Goal: Task Accomplishment & Management: Use online tool/utility

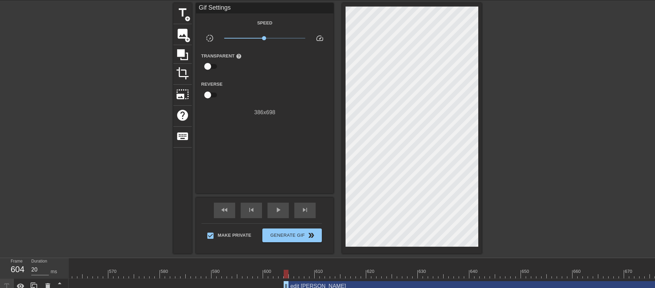
scroll to position [0, 2897]
drag, startPoint x: 285, startPoint y: 273, endPoint x: 291, endPoint y: 272, distance: 6.6
click at [289, 251] on div at bounding box center [286, 274] width 5 height 9
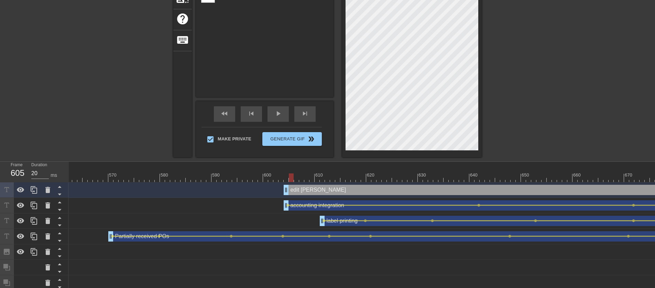
scroll to position [73, 0]
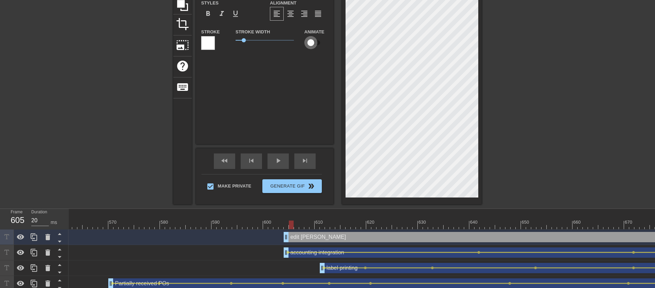
click at [313, 43] on input "checkbox" at bounding box center [310, 42] width 39 height 13
checkbox input "true"
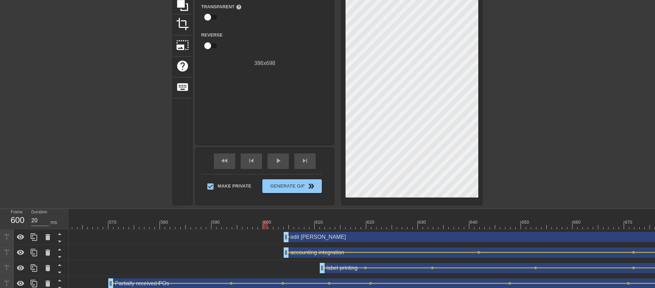
drag, startPoint x: 292, startPoint y: 222, endPoint x: 266, endPoint y: 222, distance: 25.8
click at [266, 222] on div at bounding box center [265, 225] width 5 height 9
click at [288, 236] on span "lens" at bounding box center [288, 236] width 3 height 3
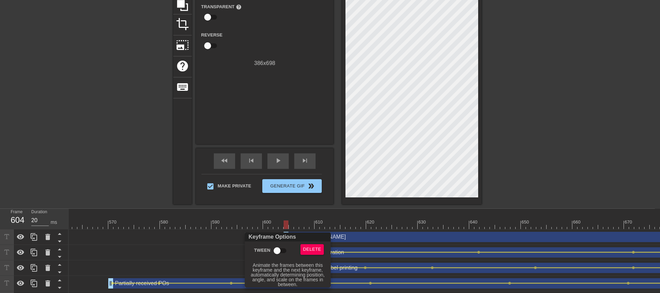
click at [275, 251] on input "Tween" at bounding box center [277, 250] width 39 height 13
checkbox input "true"
click at [305, 207] on div at bounding box center [330, 146] width 660 height 293
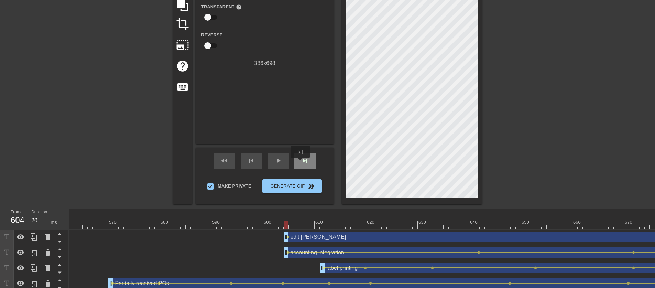
click at [301, 162] on span "skip_next" at bounding box center [305, 161] width 8 height 8
click at [301, 163] on span "skip_next" at bounding box center [305, 161] width 8 height 8
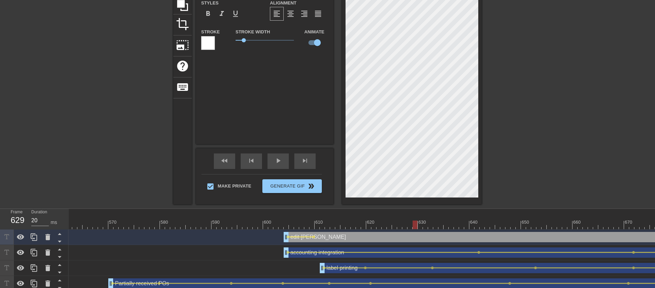
drag, startPoint x: 313, startPoint y: 225, endPoint x: 447, endPoint y: 222, distance: 134.2
click at [325, 222] on div at bounding box center [415, 225] width 5 height 9
click at [271, 158] on div "play_arrow" at bounding box center [278, 160] width 21 height 15
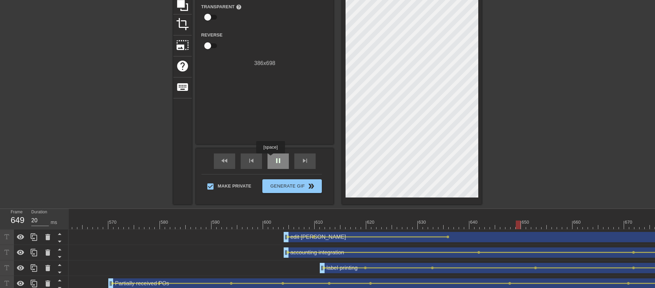
click at [271, 158] on div "pause" at bounding box center [278, 160] width 21 height 15
drag, startPoint x: 525, startPoint y: 225, endPoint x: 462, endPoint y: 223, distance: 63.3
click at [325, 223] on div at bounding box center [461, 225] width 5 height 9
drag, startPoint x: 461, startPoint y: 226, endPoint x: 616, endPoint y: 227, distance: 155.1
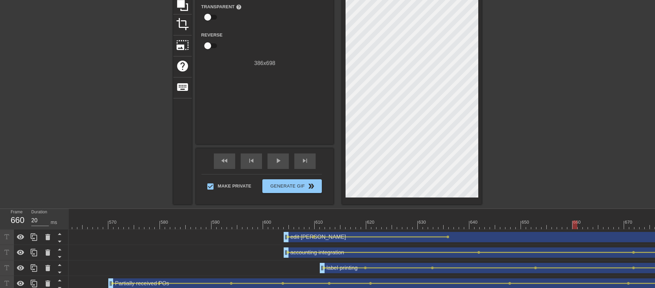
click at [325, 227] on div at bounding box center [575, 225] width 5 height 9
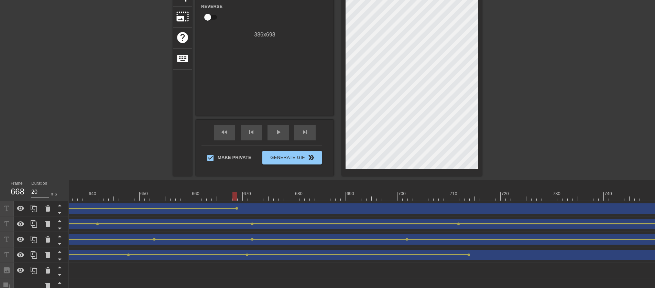
scroll to position [75, 0]
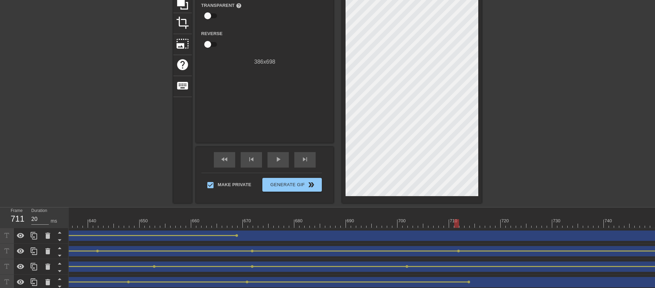
drag, startPoint x: 235, startPoint y: 223, endPoint x: 458, endPoint y: 222, distance: 222.2
click at [325, 222] on div at bounding box center [456, 223] width 5 height 9
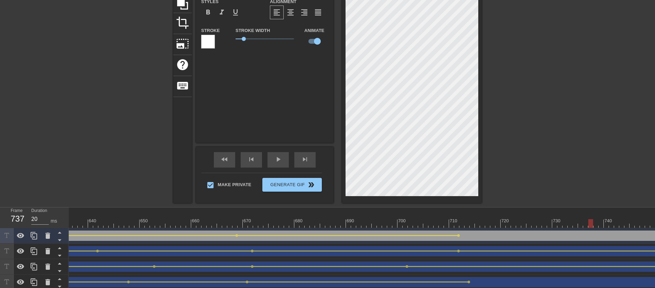
drag, startPoint x: 458, startPoint y: 222, endPoint x: 609, endPoint y: 224, distance: 151.4
drag, startPoint x: 606, startPoint y: 223, endPoint x: 663, endPoint y: 223, distance: 57.1
click at [325, 223] on html "menu_book Browse the tutorials! [DOMAIN_NAME] The online gif editor Send Feedba…" at bounding box center [327, 154] width 655 height 458
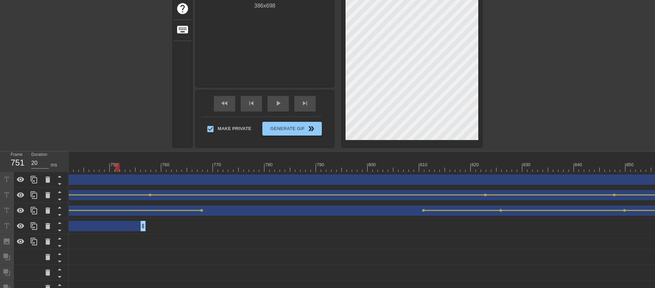
scroll to position [87, 0]
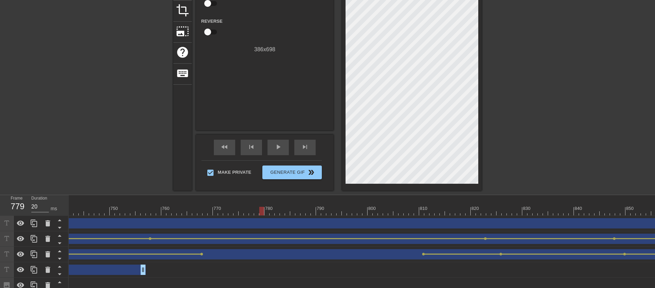
drag, startPoint x: 117, startPoint y: 212, endPoint x: 264, endPoint y: 221, distance: 146.5
click at [264, 221] on div "10 20 30 40 50 60 70 80 90 100 110 120 130 140 150 160" at bounding box center [362, 282] width 587 height 175
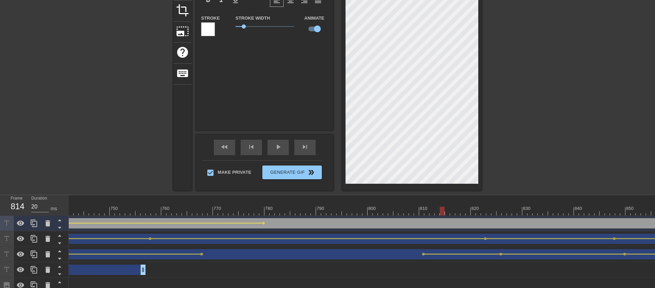
drag, startPoint x: 263, startPoint y: 211, endPoint x: 471, endPoint y: 207, distance: 207.8
click at [325, 208] on div at bounding box center [442, 211] width 5 height 9
drag, startPoint x: 468, startPoint y: 211, endPoint x: 585, endPoint y: 208, distance: 118.0
click at [325, 210] on div at bounding box center [633, 211] width 5 height 9
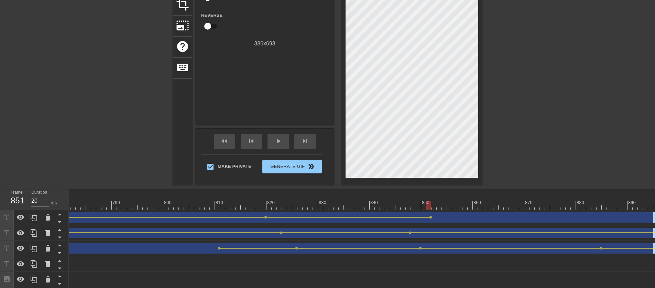
scroll to position [57, 0]
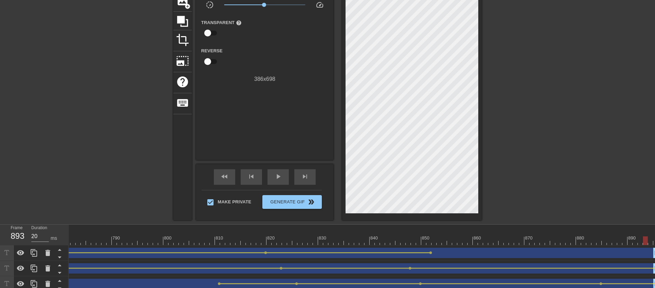
drag, startPoint x: 430, startPoint y: 242, endPoint x: 665, endPoint y: 242, distance: 235.0
click at [325, 242] on html "menu_book Browse the tutorials! [DOMAIN_NAME] The online gif editor Send Feedba…" at bounding box center [327, 172] width 655 height 458
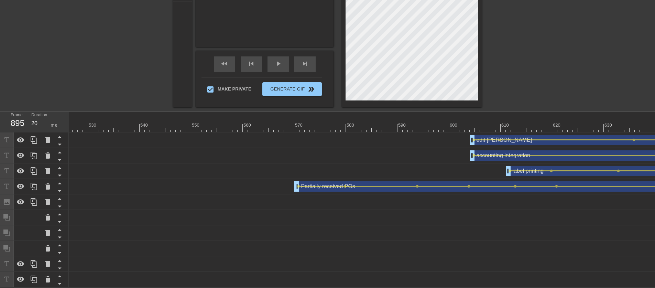
scroll to position [0, 2748]
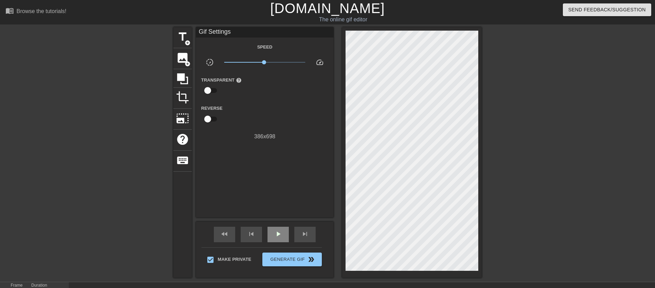
click at [281, 232] on span "play_arrow" at bounding box center [278, 234] width 8 height 8
click at [281, 232] on span "pause" at bounding box center [278, 234] width 8 height 8
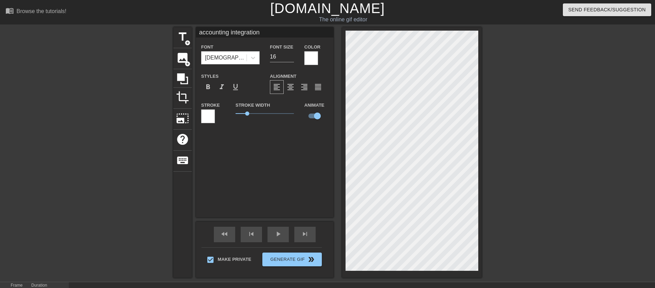
scroll to position [1, 1]
click at [286, 34] on input "accounting integration" at bounding box center [265, 32] width 138 height 10
type input "accounting integration 🎉"
click at [271, 36] on input "accounting integration 🎉" at bounding box center [265, 32] width 138 height 10
click at [131, 162] on div at bounding box center [113, 130] width 103 height 206
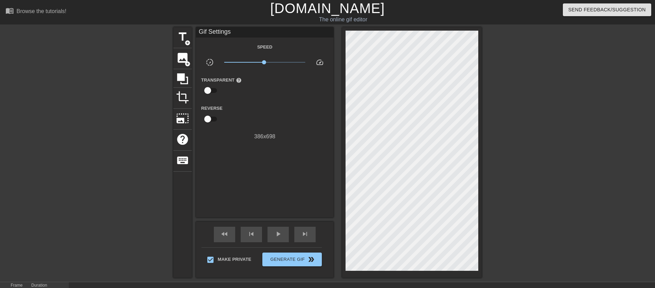
scroll to position [115, 0]
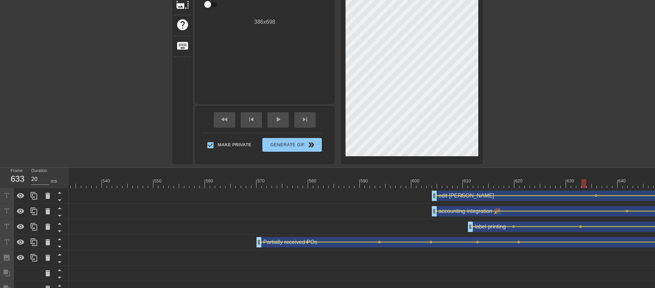
drag, startPoint x: 523, startPoint y: 185, endPoint x: 587, endPoint y: 175, distance: 64.4
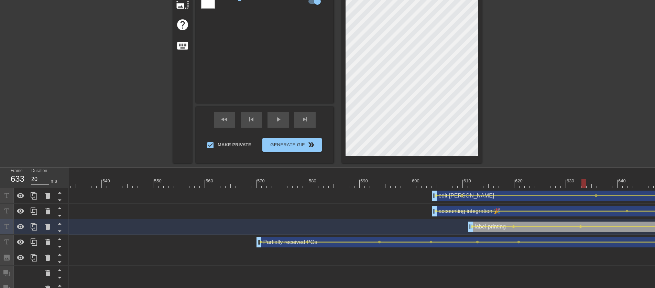
scroll to position [0, 0]
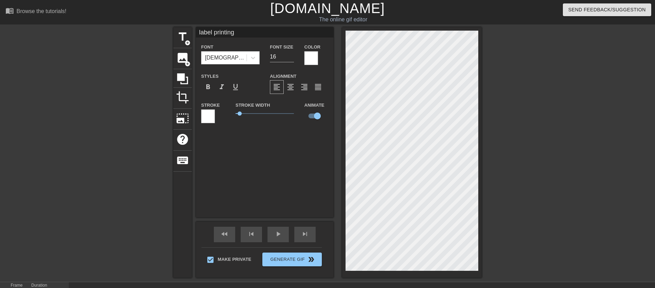
click at [272, 33] on input "label printing" at bounding box center [265, 32] width 138 height 10
click at [273, 34] on input "edit [PERSON_NAME]" at bounding box center [265, 32] width 138 height 10
type input "edit PO 🎉"
click at [137, 135] on div at bounding box center [113, 130] width 103 height 206
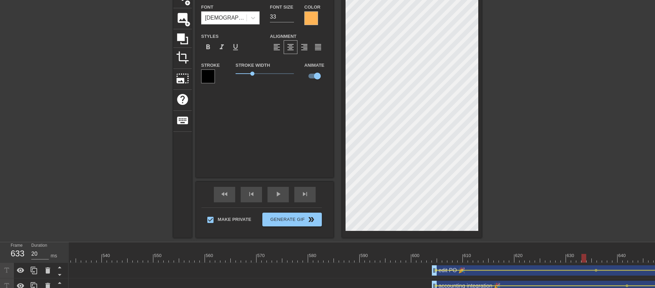
scroll to position [31, 0]
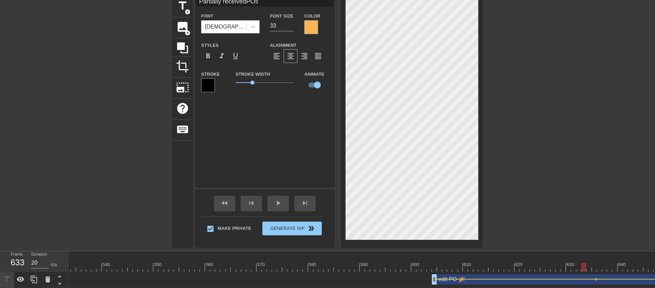
click at [318, 24] on div at bounding box center [311, 27] width 14 height 14
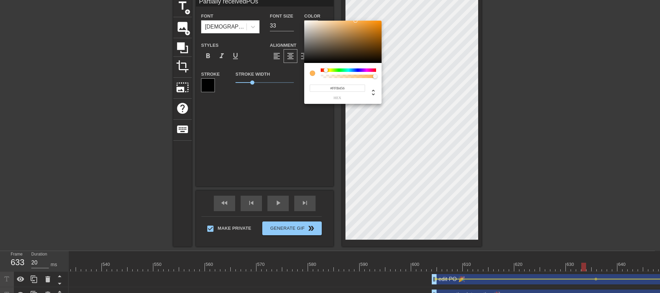
type input "Partially receivedPOs"
type input "#EBA957"
type input "Partially receivedPOs"
type input "#EBA956"
type input "Partially receivedPOs"
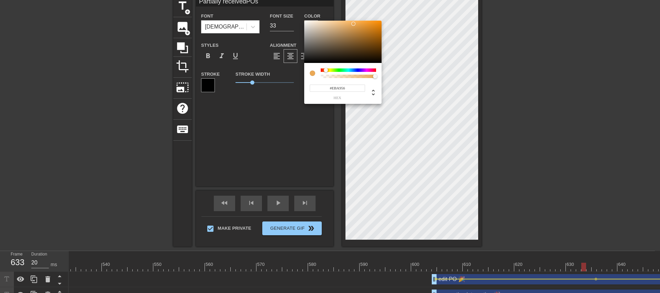
type input "#EBA854"
type input "Partially receivedPOs"
type input "#EDA952"
type input "Partially receivedPOs"
type input "#F0A749"
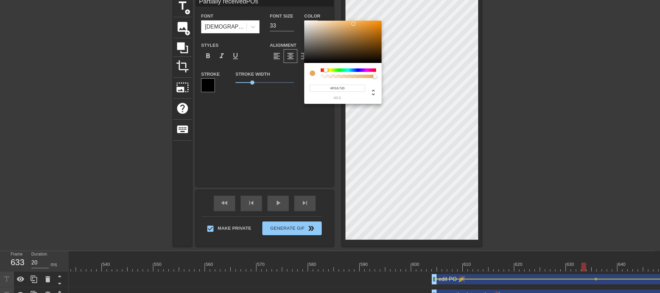
type input "Partially receivedPOs"
type input "#F2A33E"
type input "Partially receivedPOs"
type input "#F2A037"
type input "Partially receivedPOs"
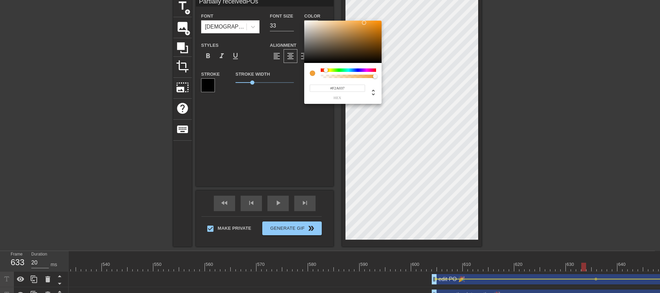
type input "#F49F32"
type input "Partially receivedPOs"
type input "#F49E31"
type input "Partially receivedPOs"
type input "#F49C2D"
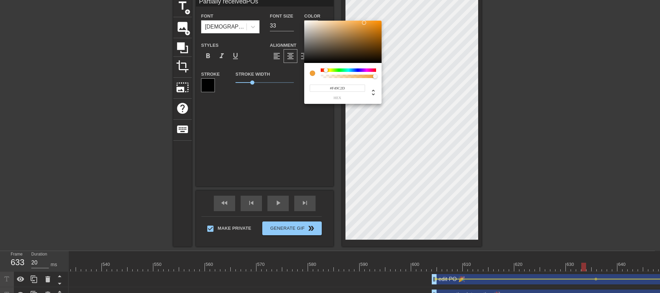
type input "Partially receivedPOs"
type input "#F49926"
type input "Partially receivedPOs"
type input "#F49825"
type input "Partially receivedPOs"
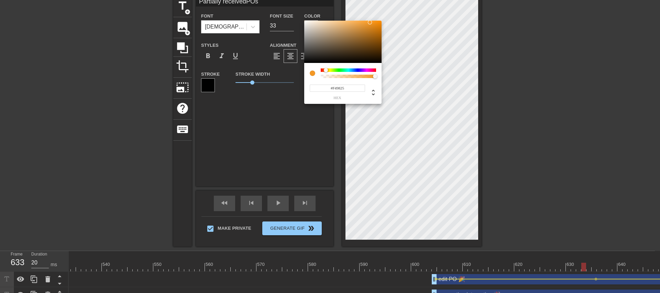
type input "#F49A2A"
type input "Partially receivedPOs"
type input "#F4AB51"
type input "Partially receivedPOs"
type input "#F6BA6F"
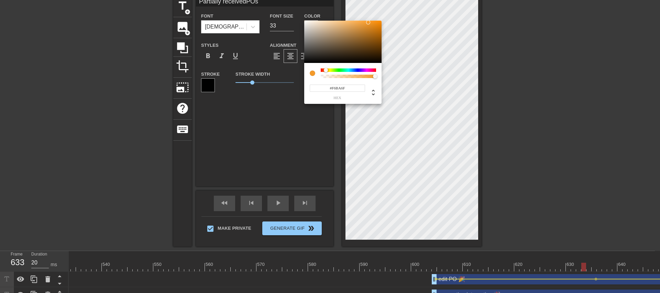
type input "Partially receivedPOs"
type input "#F6BD76"
type input "Partially receivedPOs"
type input "#F8CC96"
type input "Partially receivedPOs"
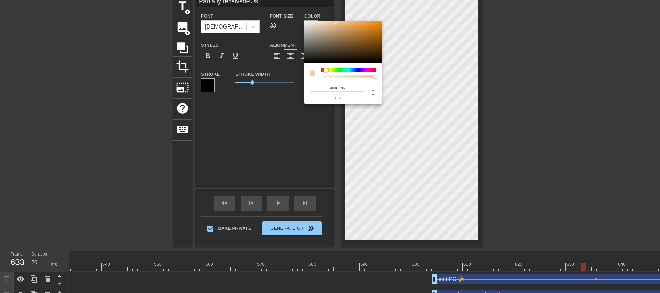
type input "#F8D2A3"
type input "Partially receivedPOs"
type input "#F8D3A5"
type input "Partially receivedPOs"
type input "#F6D4A9"
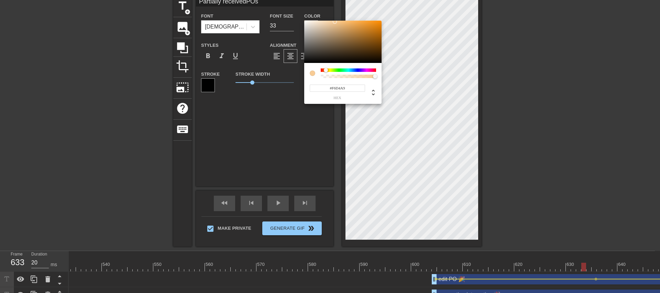
type input "Partially receivedPOs"
type input "#F6D4AA"
type input "Partially receivedPOs"
type input "#F6D5AD"
type input "Partially receivedPOs"
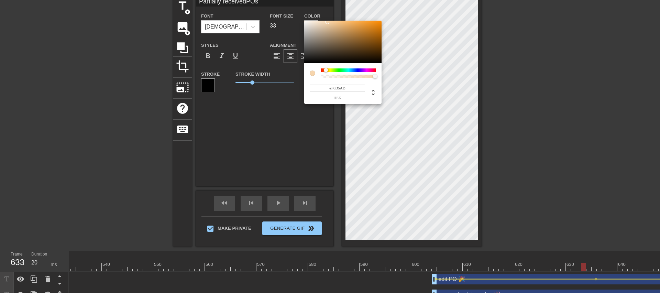
type input "#F6D6AF"
type input "Partially receivedPOs"
type input "#F6D6B0"
type input "Partially receivedPOs"
type input "#F6D6B1"
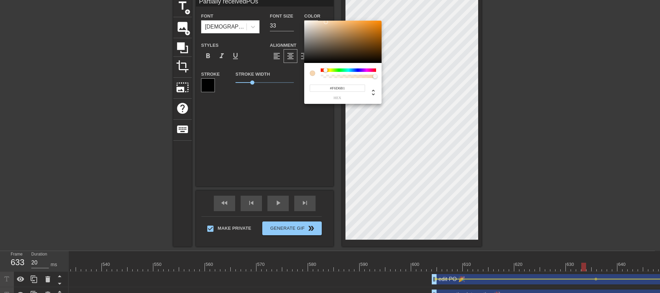
type input "Partially receivedPOs"
type input "#F6D7B4"
type input "Partially receivedPOs"
type input "#F6D9B9"
type input "Partially receivedPOs"
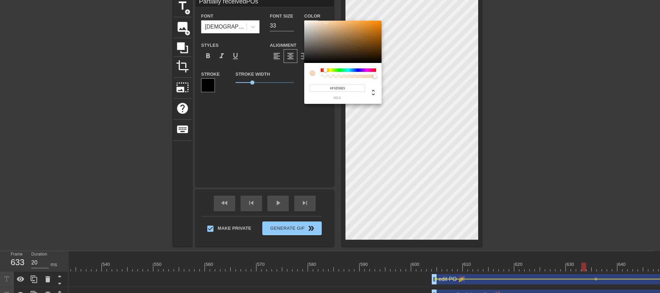
type input "#F6D9BA"
type input "Partially receivedPOs"
type input "#F6D9BB"
type input "Partially receivedPOs"
type input "#F6DABE"
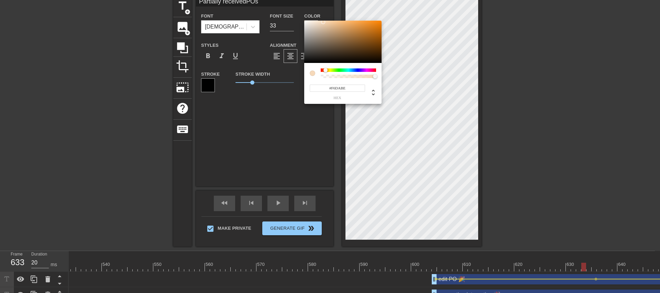
type input "Partially receivedPOs"
type input "#F6DCC2"
type input "Partially receivedPOs"
type input "#F6DDC3"
type input "Partially receivedPOs"
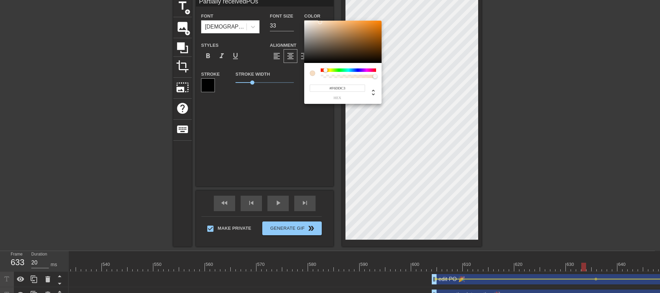
type input "#F6DDC2"
type input "Partially receivedPOs"
type input "#F6DABD"
type input "Partially receivedPOs"
type input "#F2D4B5"
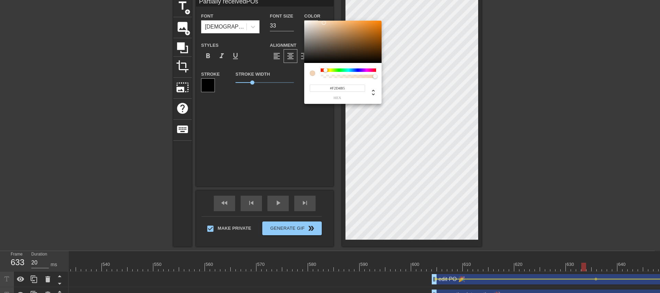
type input "Partially receivedPOs"
type input "#DDBA96"
type input "Partially receivedPOs"
type input "#CF9F6E"
type input "Partially receivedPOs"
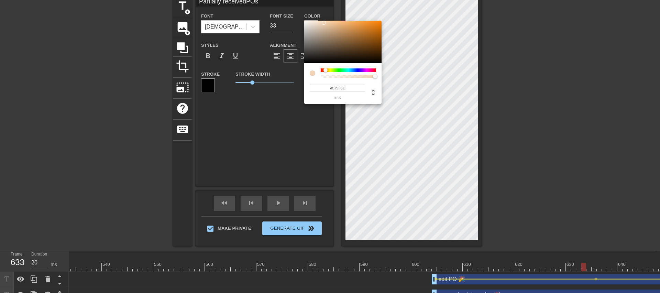
type input "#CF9A65"
type input "Partially receivedPOs"
type input "#CF9964"
type input "Partially receivedPOs"
type input "#D79D63"
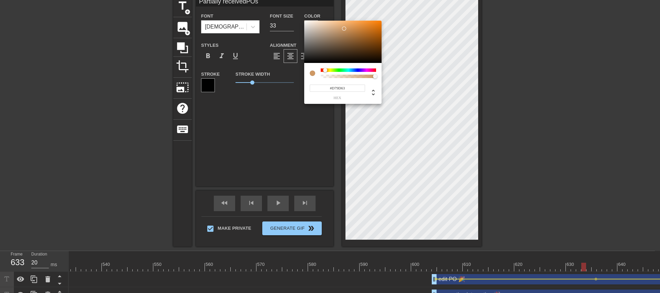
type input "Partially receivedPOs"
type input "#DB9F63"
type input "Partially receivedPOs"
type input "#DDA164"
type input "Partially receivedPOs"
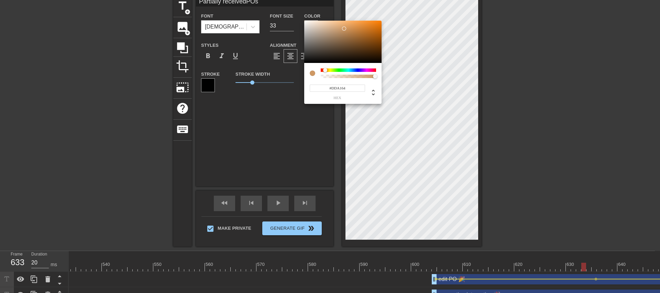
type input "#E3A566"
type input "Partially receivedPOs"
type input "#F8B36D"
type input "Partially receivedPOs"
type input "#FCB56E"
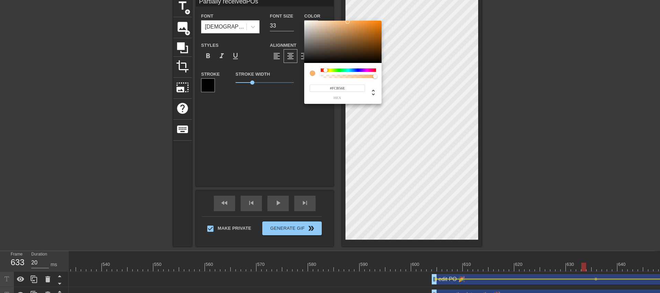
type input "Partially receivedPOs"
type input "#FFB76F"
type input "Partially receivedPOs"
type input "#FFB66E"
type input "Partially receivedPOs"
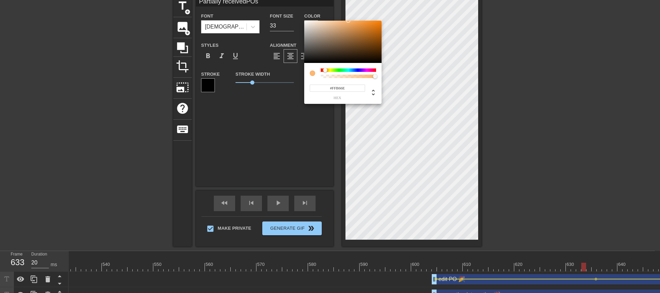
type input "#FFB76F"
type input "Partially receivedPOs"
type input "#FFB870"
drag, startPoint x: 353, startPoint y: 24, endPoint x: 348, endPoint y: 14, distance: 11.4
click at [325, 14] on div "#FFB870 hex" at bounding box center [330, 146] width 660 height 293
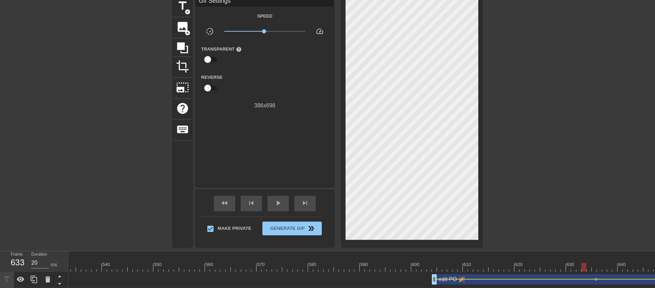
scroll to position [0, 0]
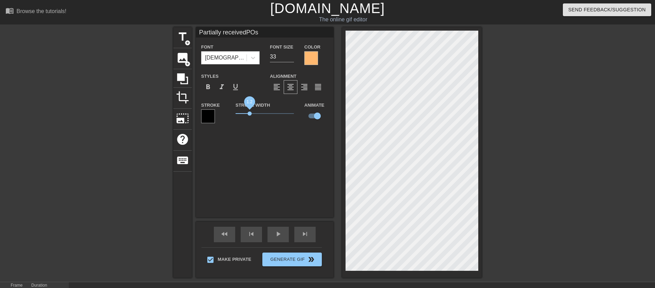
click at [250, 112] on span "1.2" at bounding box center [250, 113] width 4 height 4
click at [208, 88] on span "format_bold" at bounding box center [208, 87] width 8 height 8
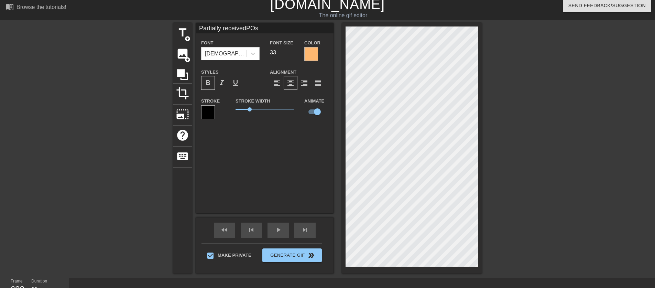
click at [312, 51] on div at bounding box center [311, 54] width 14 height 14
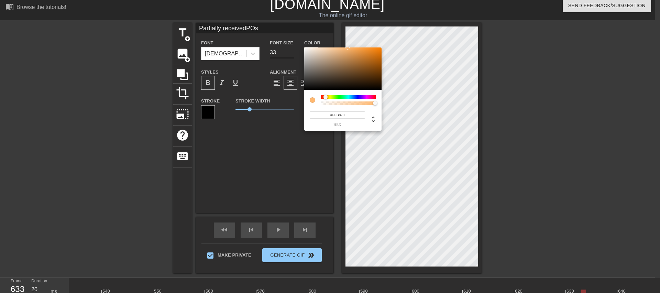
type input "Partially receivedPOs"
type input "#998673"
type input "Partially receivedPOs"
type input "#A18B76"
type input "Partially receivedPOs"
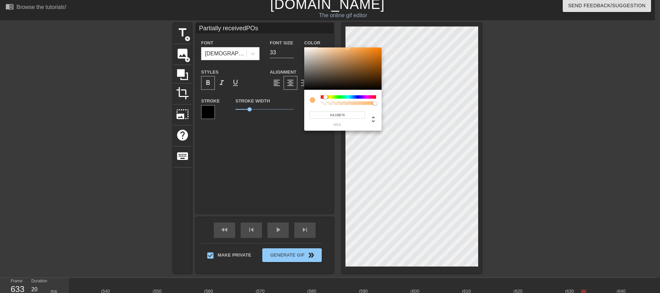
type input "#B89A7D"
type input "Partially receivedPOs"
type input "#BE9E7F"
type input "Partially receivedPOs"
type input "#C2A181"
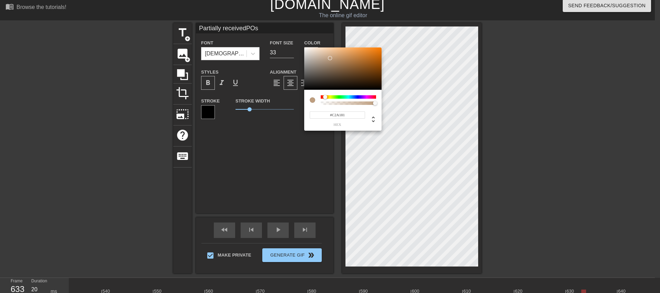
type input "Partially receivedPOs"
type input "#C6A483"
type input "Partially receivedPOs"
type input "#CDAA88"
type input "Partially receivedPOs"
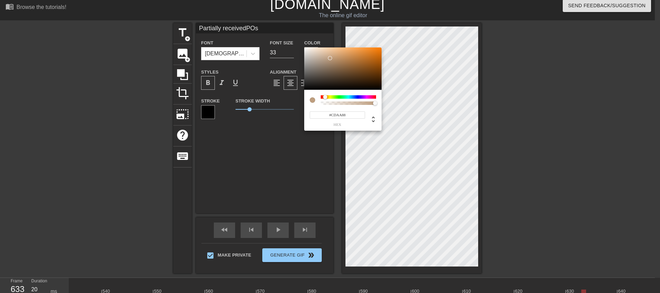
type input "#D3B08D"
type input "Partially receivedPOs"
type input "#D9BDA2"
type input "Partially receivedPOs"
type input "#DBC4AE"
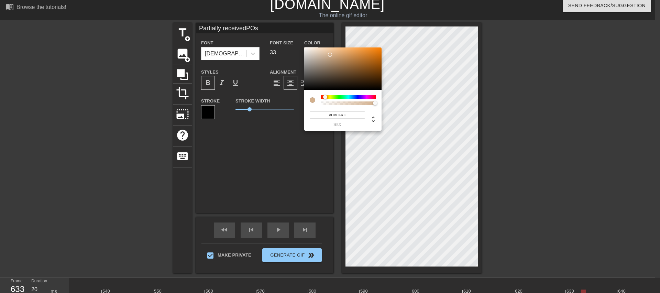
type input "Partially receivedPOs"
type input "#DDC7B2"
type input "Partially receivedPOs"
type input "#DDC8B5"
type input "Partially receivedPOs"
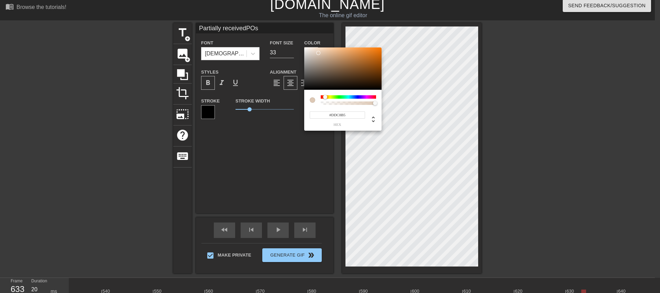
type input "#DDC8B6"
type input "Partially receivedPOs"
type input "#FCDFC6"
type input "Partially receivedPOs"
type input "#FFDCBD"
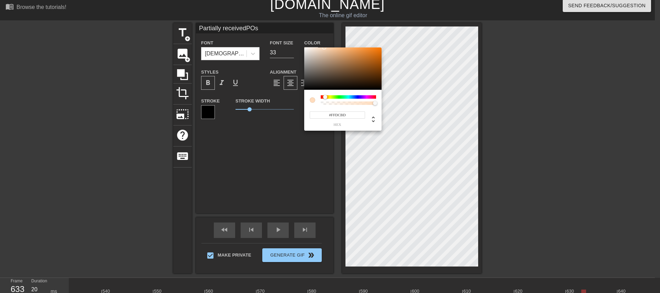
type input "Partially receivedPOs"
type input "#FFDCBC"
type input "Partially receivedPOs"
type input "#FFD9B6"
type input "Partially receivedPOs"
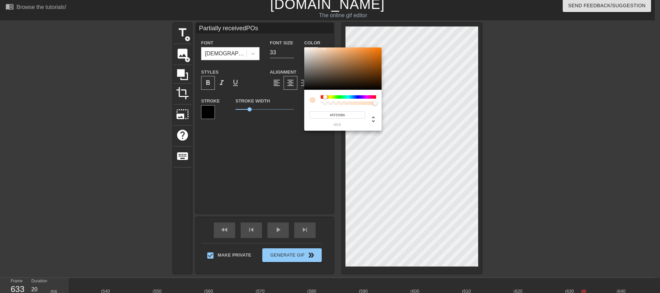
type input "#FFD5AD"
type input "Partially receivedPOs"
type input "#FFD5AC"
type input "Partially receivedPOs"
type input "#FFCC9A"
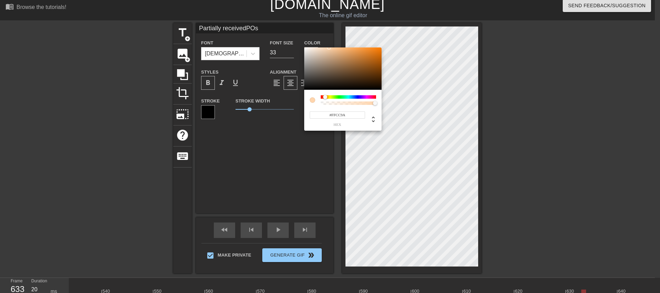
type input "Partially receivedPOs"
type input "#FFBC7A"
type input "Partially receivedPOs"
type input "#FFBC79"
type input "Partially receivedPOs"
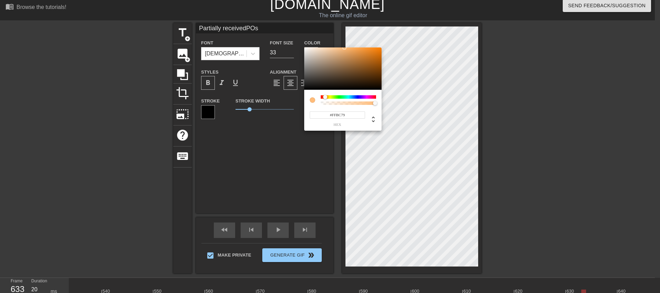
type input "#FFB974"
type input "Partially receivedPOs"
type input "#FFB871"
type input "Partially receivedPOs"
type input "#FFB870"
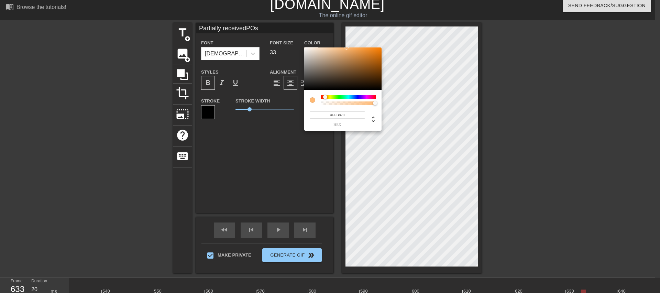
type input "Partially receivedPOs"
type input "#FFB366"
type input "Partially receivedPOs"
type input "#FFB265"
type input "Partially receivedPOs"
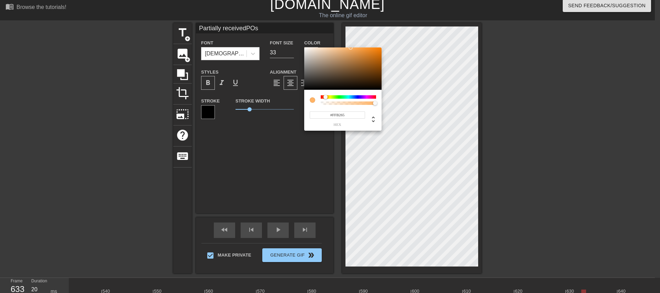
type input "#FFB164"
type input "Partially receivedPOs"
type input "#FFB061"
type input "Partially receivedPOs"
type input "#FFB060"
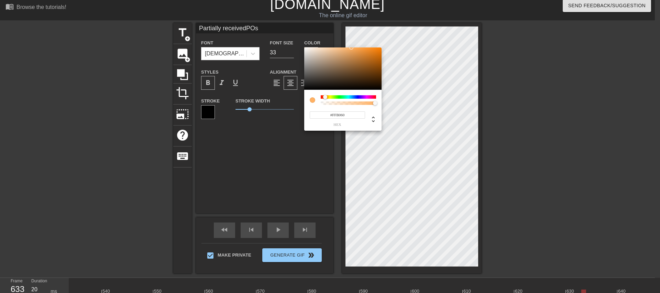
type input "Partially receivedPOs"
type input "#FFB05F"
type input "Partially receivedPOs"
type input "#FFAF5D"
type input "Partially receivedPOs"
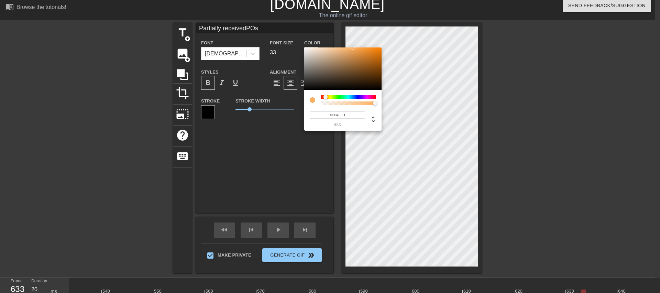
type input "#FFAE5B"
type input "Partially receivedPOs"
type input "#FFAD5A"
type input "Partially receivedPOs"
type input "#FFAC58"
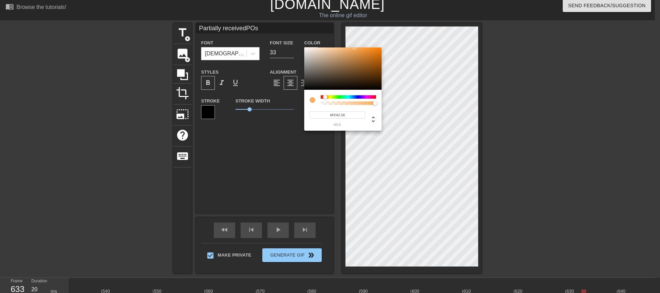
type input "Partially receivedPOs"
type input "#FFAC57"
drag, startPoint x: 324, startPoint y: 64, endPoint x: 355, endPoint y: 36, distance: 42.4
click at [325, 36] on div "#FFAC57 hex" at bounding box center [330, 146] width 660 height 293
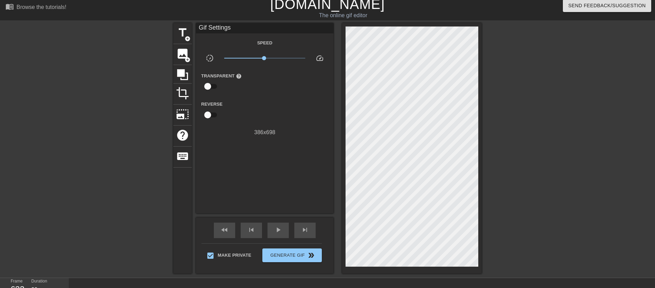
scroll to position [140, 0]
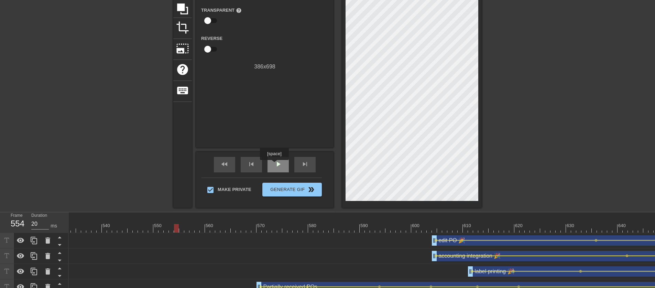
click at [275, 167] on span "play_arrow" at bounding box center [278, 164] width 8 height 8
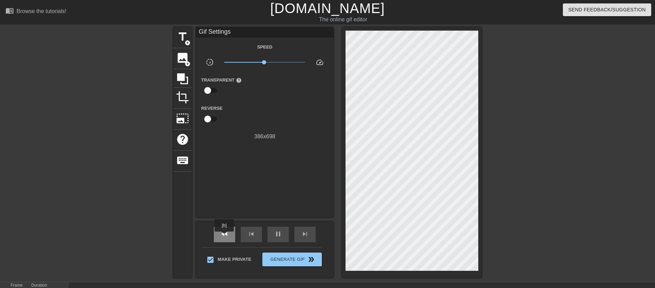
click at [225, 236] on span "fast_rewind" at bounding box center [225, 234] width 8 height 8
click at [258, 235] on div "skip_previous" at bounding box center [251, 234] width 21 height 15
click at [234, 238] on div "fast_rewind" at bounding box center [224, 234] width 21 height 15
click at [283, 233] on div "pause" at bounding box center [278, 234] width 21 height 15
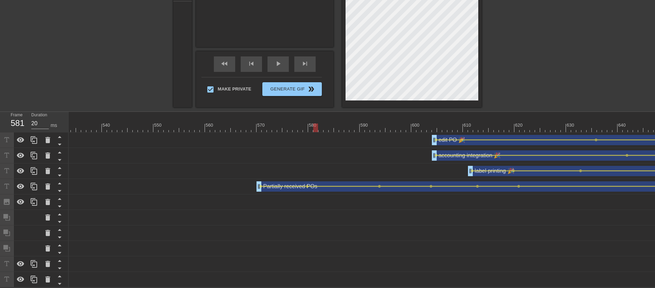
drag, startPoint x: 315, startPoint y: 126, endPoint x: 435, endPoint y: 121, distance: 120.2
click at [325, 123] on div at bounding box center [434, 127] width 5 height 9
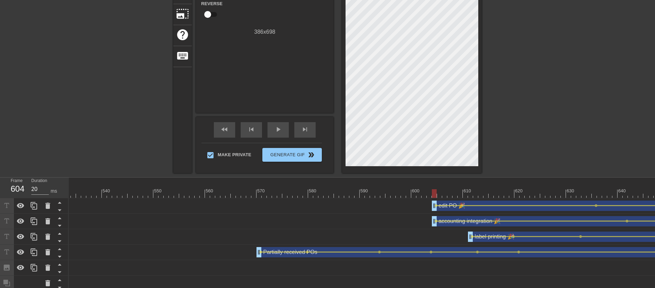
scroll to position [69, 0]
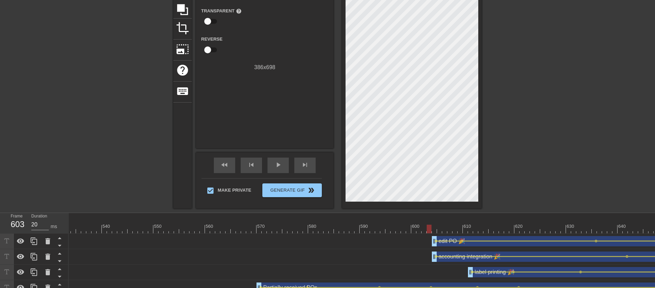
drag, startPoint x: 437, startPoint y: 227, endPoint x: 428, endPoint y: 227, distance: 8.6
drag, startPoint x: 429, startPoint y: 227, endPoint x: 409, endPoint y: 224, distance: 19.4
click at [325, 225] on div at bounding box center [408, 229] width 5 height 9
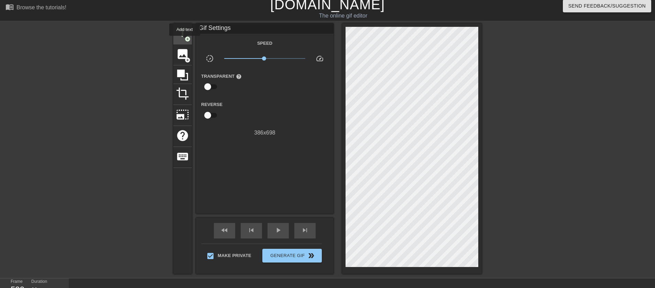
drag, startPoint x: 185, startPoint y: 41, endPoint x: 190, endPoint y: 43, distance: 5.3
click at [185, 40] on span "add_circle" at bounding box center [188, 39] width 6 height 6
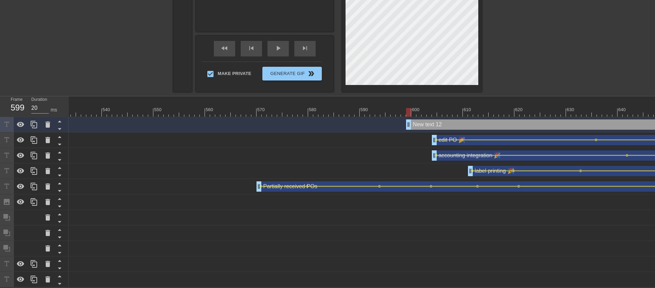
scroll to position [14, 0]
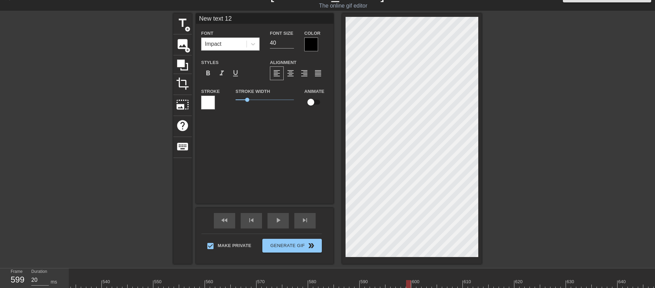
click at [233, 49] on div "Impact" at bounding box center [224, 44] width 45 height 12
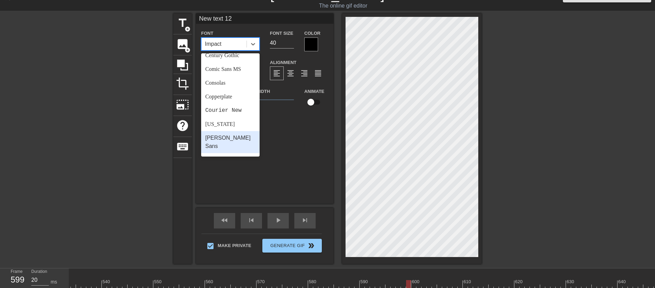
scroll to position [246, 0]
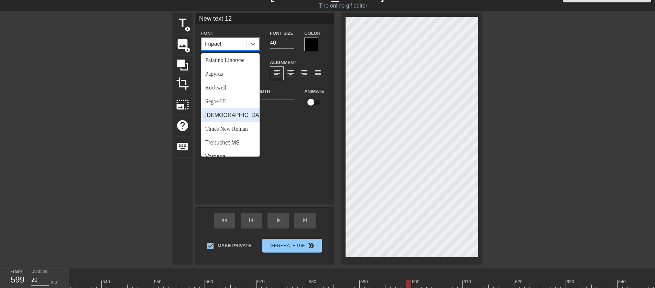
click at [243, 110] on div "[DEMOGRAPHIC_DATA]" at bounding box center [230, 115] width 58 height 14
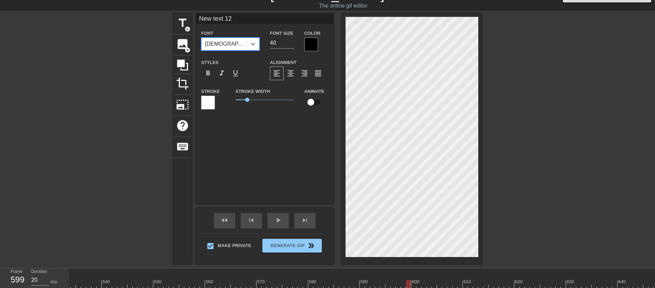
click at [247, 15] on input "New text 12" at bounding box center [265, 18] width 138 height 10
type input "Email and print"
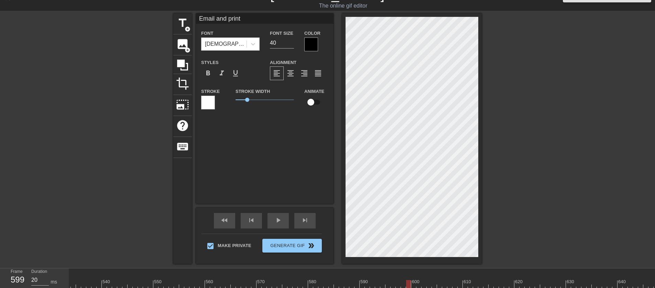
type textarea "Email and print"
type input "Email and printo"
type textarea "Email and print o"
type input "Email and printor"
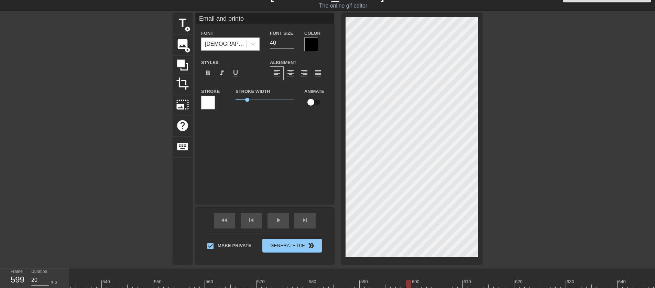
type textarea "Email and print or"
type input "Email and printord"
type textarea "Email and print ord"
type input "Email and printorde"
type textarea "Email and print orde"
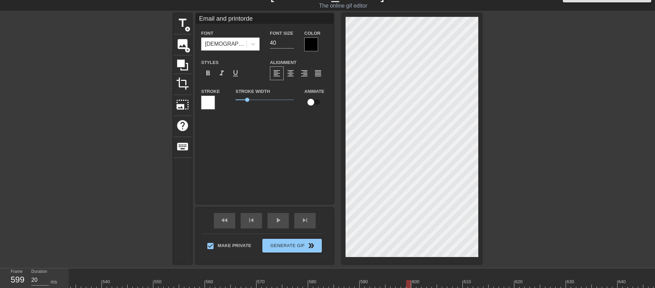
type input "Email and printorder"
type textarea "Email and print order"
click at [291, 71] on span "format_align_center" at bounding box center [291, 73] width 8 height 8
click at [280, 46] on input "40" at bounding box center [282, 42] width 24 height 11
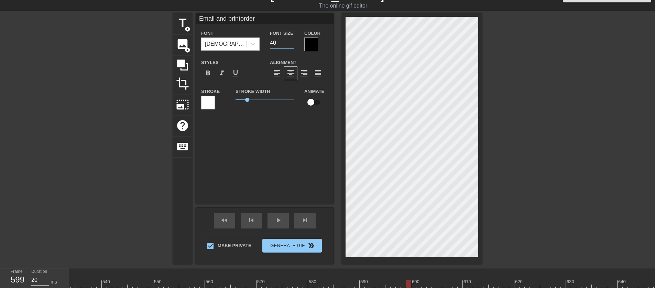
type input "Email and printorder"
type input "1"
type input "Email and printorder"
type input "16"
click at [316, 46] on div at bounding box center [311, 44] width 14 height 14
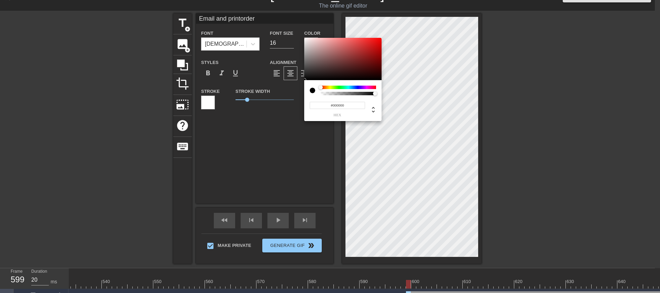
type input "Email and printorder"
type input "#4B3535"
type input "Email and printorder"
type input "#4D3737"
type input "Email and printorder"
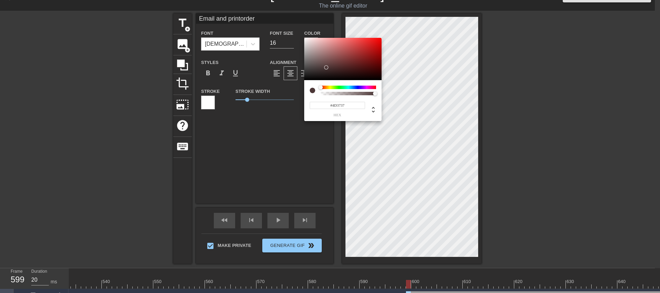
type input "#9B8787"
type input "Email and printorder"
type input "#FFFFFF"
drag, startPoint x: 326, startPoint y: 68, endPoint x: 279, endPoint y: 23, distance: 65.2
click at [279, 23] on div "#FFFFFF hex" at bounding box center [330, 146] width 660 height 293
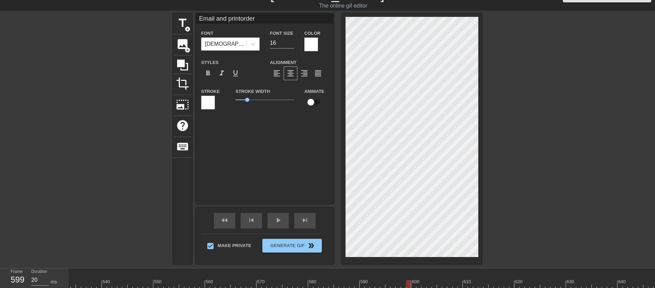
click at [266, 17] on input "Email and printorder" at bounding box center [265, 18] width 138 height 10
type input "Email and printorder 🎉"
type textarea "Email and print order 🎉"
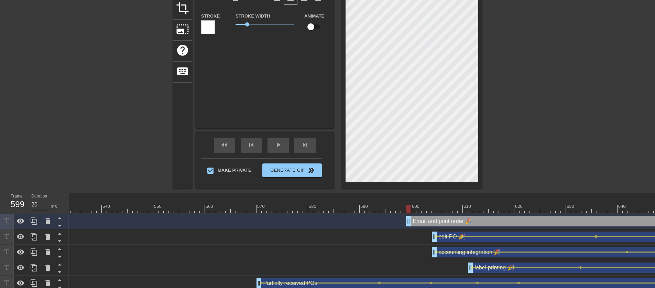
click at [325, 208] on div at bounding box center [408, 209] width 5 height 9
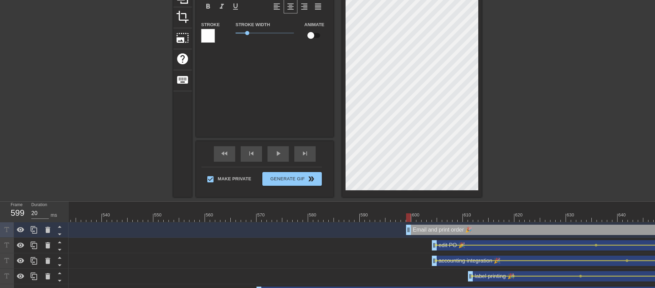
click at [311, 37] on input "checkbox" at bounding box center [310, 35] width 39 height 13
click at [325, 229] on span "lens" at bounding box center [410, 229] width 3 height 3
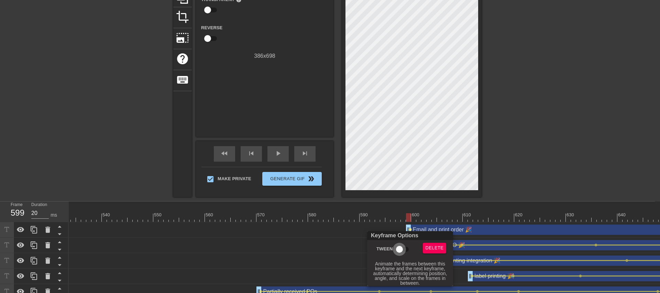
click at [325, 246] on input "Tween" at bounding box center [399, 249] width 39 height 13
click at [325, 204] on div at bounding box center [330, 146] width 660 height 293
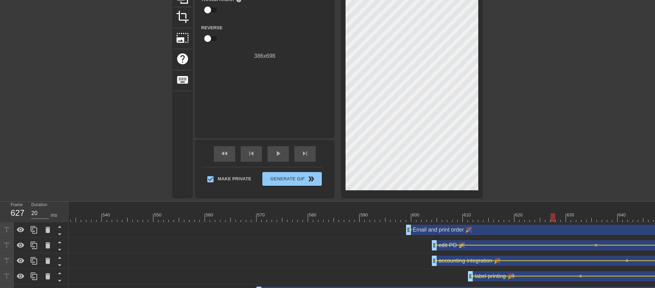
drag, startPoint x: 410, startPoint y: 220, endPoint x: 556, endPoint y: 218, distance: 146.6
click at [325, 218] on div at bounding box center [553, 217] width 5 height 9
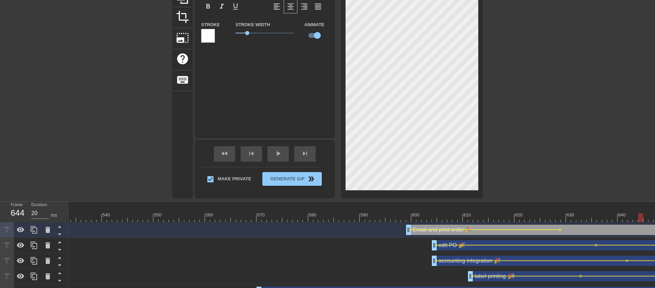
drag, startPoint x: 558, startPoint y: 218, endPoint x: 643, endPoint y: 218, distance: 85.0
click at [325, 218] on div at bounding box center [640, 217] width 5 height 9
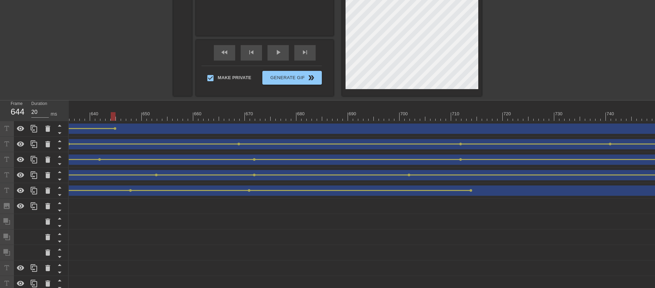
scroll to position [116, 0]
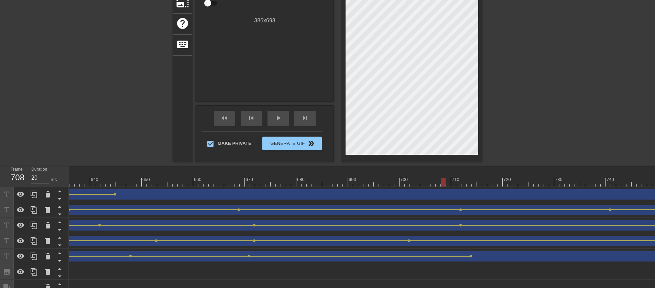
drag, startPoint x: 113, startPoint y: 183, endPoint x: 490, endPoint y: 191, distance: 376.4
click at [325, 191] on div "10 20 30 40 50 60 70 80 90 100 110 120 130 140 150 160" at bounding box center [362, 261] width 587 height 191
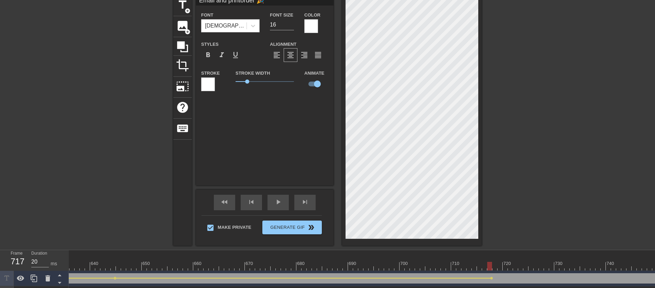
scroll to position [28, 0]
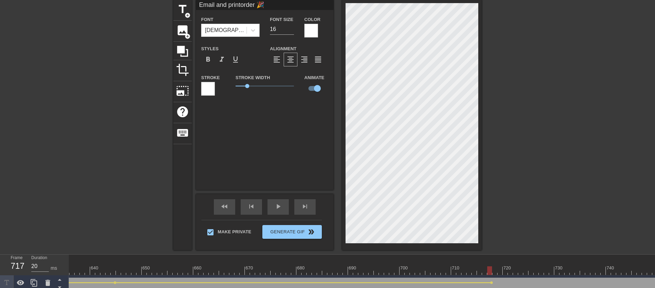
drag, startPoint x: 203, startPoint y: 7, endPoint x: 195, endPoint y: 7, distance: 7.9
click at [195, 7] on div "title add_circle image add_circle crop photo_size_select_large help keyboard Em…" at bounding box center [327, 125] width 309 height 250
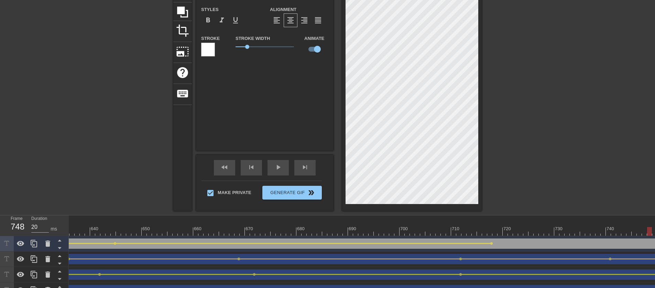
drag, startPoint x: 491, startPoint y: 232, endPoint x: 655, endPoint y: 232, distance: 164.1
click at [325, 232] on div at bounding box center [649, 231] width 5 height 9
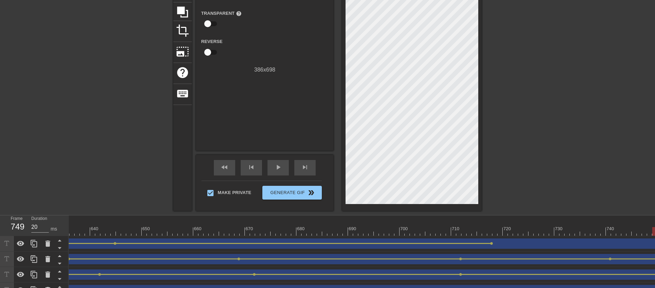
click at [325, 130] on div at bounding box center [541, 63] width 103 height 206
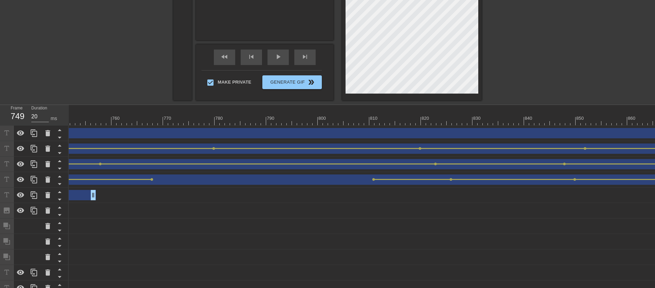
scroll to position [173, 0]
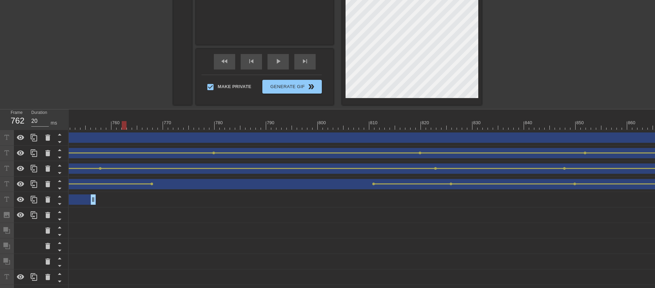
drag, startPoint x: 123, startPoint y: 124, endPoint x: 127, endPoint y: 125, distance: 3.8
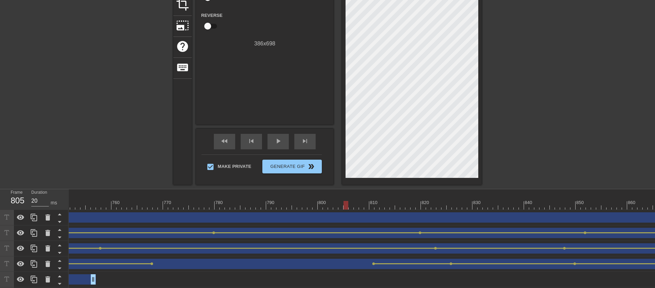
drag, startPoint x: 150, startPoint y: 206, endPoint x: 396, endPoint y: 194, distance: 245.9
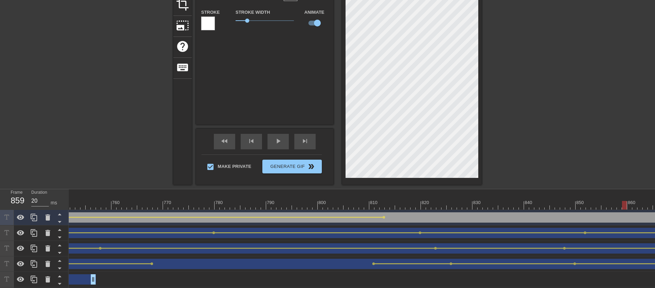
drag, startPoint x: 381, startPoint y: 203, endPoint x: 628, endPoint y: 199, distance: 247.0
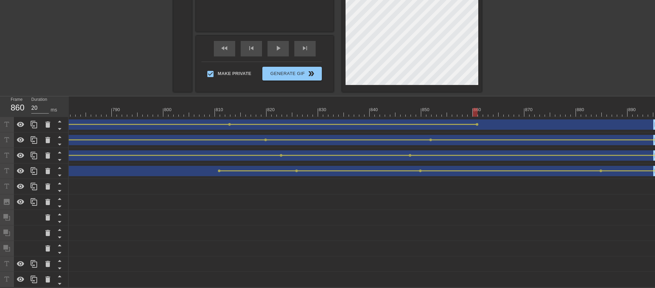
scroll to position [60, 0]
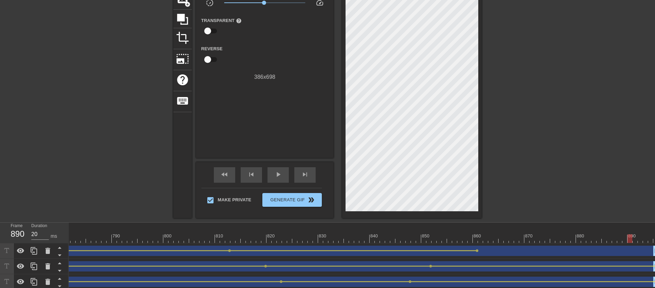
drag, startPoint x: 478, startPoint y: 242, endPoint x: 601, endPoint y: 204, distance: 128.6
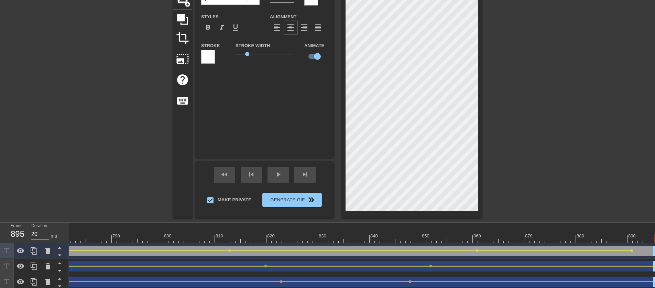
drag, startPoint x: 632, startPoint y: 237, endPoint x: 663, endPoint y: 239, distance: 30.6
click at [325, 239] on html "menu_book Browse the tutorials! [DOMAIN_NAME] The online gif editor Send Feedba…" at bounding box center [327, 176] width 655 height 473
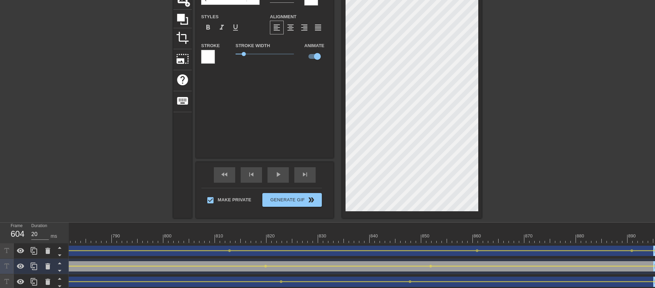
drag, startPoint x: 606, startPoint y: 263, endPoint x: 907, endPoint y: 280, distance: 301.2
click at [325, 251] on html "menu_book Browse the tutorials! [DOMAIN_NAME] The online gif editor Send Feedba…" at bounding box center [327, 176] width 655 height 473
click at [325, 145] on div at bounding box center [541, 71] width 103 height 206
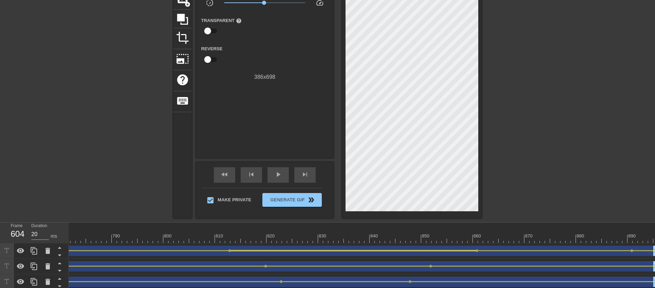
click at [325, 250] on div at bounding box center [353, 250] width 245 height 1
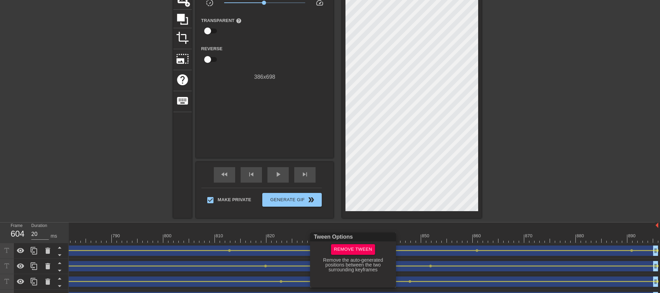
click at [325, 251] on div at bounding box center [330, 146] width 660 height 293
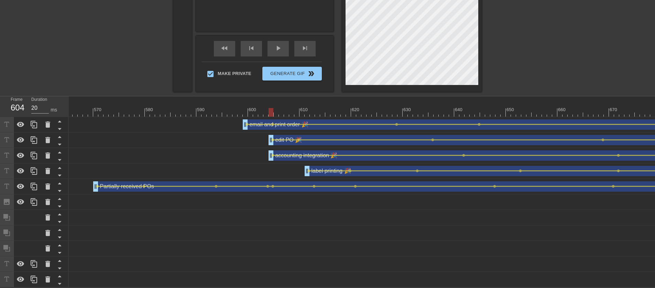
scroll to position [115, 0]
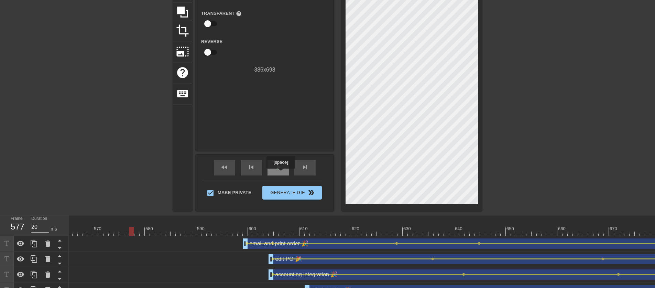
click at [281, 173] on div "play_arrow" at bounding box center [278, 167] width 21 height 15
click at [281, 173] on div "pause" at bounding box center [278, 167] width 21 height 15
click at [247, 245] on span "lens" at bounding box center [247, 243] width 3 height 3
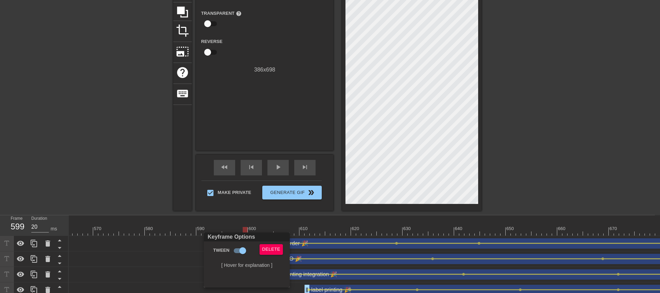
click at [325, 241] on div at bounding box center [330, 146] width 660 height 293
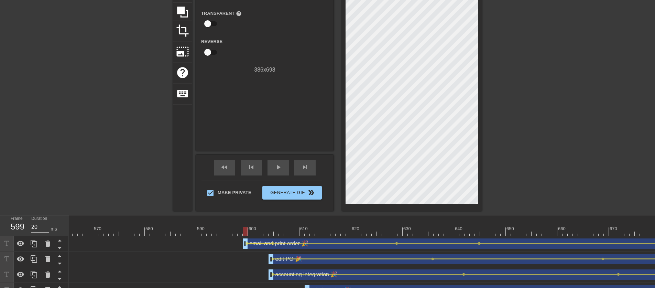
click at [248, 243] on div at bounding box center [259, 243] width 23 height 1
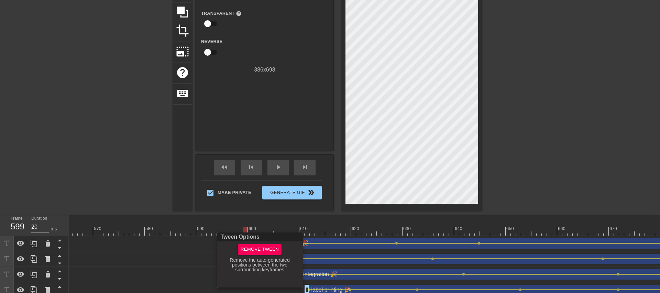
click at [325, 235] on div at bounding box center [330, 146] width 660 height 293
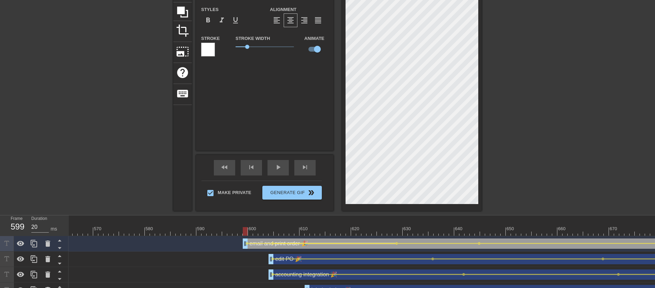
click at [325, 243] on div at bounding box center [334, 243] width 121 height 1
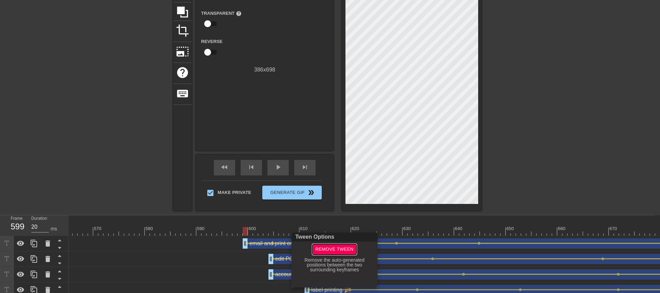
click at [325, 250] on span "Remove Tween" at bounding box center [334, 250] width 38 height 8
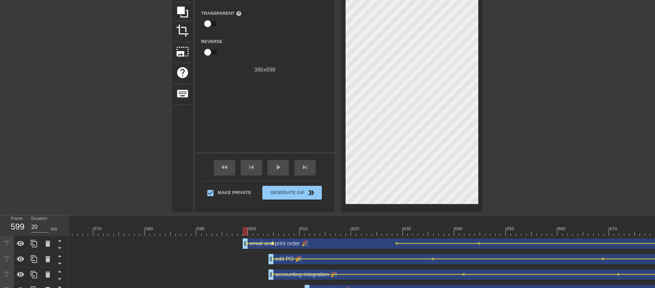
click at [273, 244] on span "lens" at bounding box center [272, 243] width 3 height 3
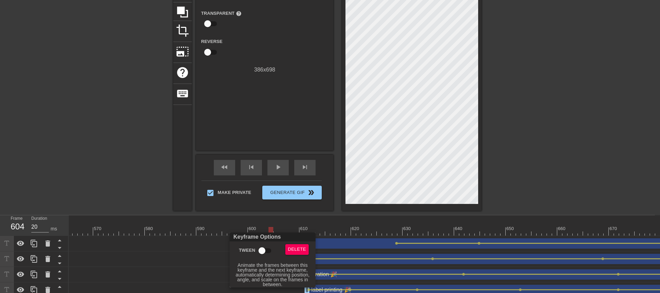
click at [265, 250] on input "Tween" at bounding box center [262, 250] width 39 height 13
click at [270, 251] on input "Tween" at bounding box center [268, 250] width 39 height 13
click at [263, 224] on div at bounding box center [330, 146] width 660 height 293
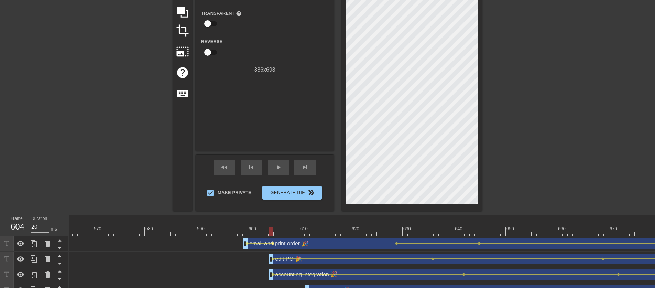
click at [273, 243] on span "lens" at bounding box center [272, 243] width 3 height 3
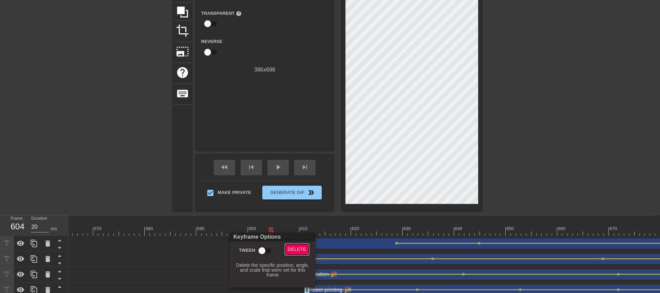
click at [297, 251] on button "Delete" at bounding box center [298, 249] width 24 height 11
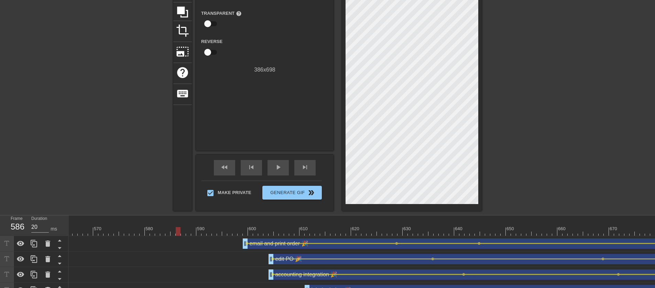
drag, startPoint x: 219, startPoint y: 229, endPoint x: 151, endPoint y: 228, distance: 67.8
click at [282, 165] on span "play_arrow" at bounding box center [278, 167] width 8 height 8
click at [282, 165] on span "pause" at bounding box center [278, 167] width 8 height 8
drag, startPoint x: 507, startPoint y: 232, endPoint x: 275, endPoint y: 230, distance: 231.9
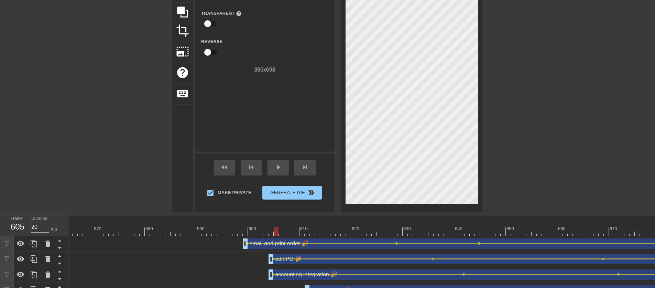
click at [275, 230] on div at bounding box center [276, 231] width 5 height 9
click at [252, 244] on div at bounding box center [321, 243] width 147 height 1
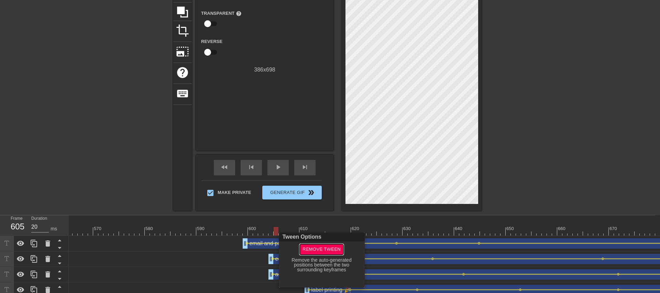
click at [316, 249] on span "Remove Tween" at bounding box center [322, 250] width 38 height 8
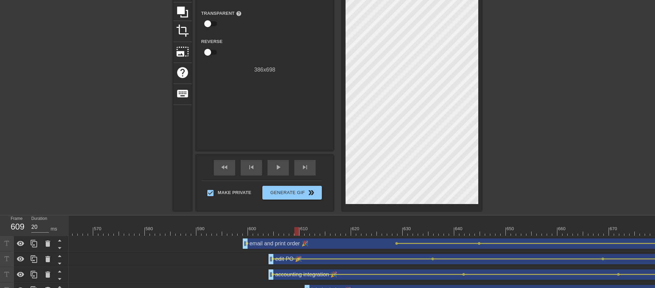
drag, startPoint x: 275, startPoint y: 228, endPoint x: 297, endPoint y: 238, distance: 23.9
click at [247, 244] on span "lens" at bounding box center [247, 243] width 3 height 3
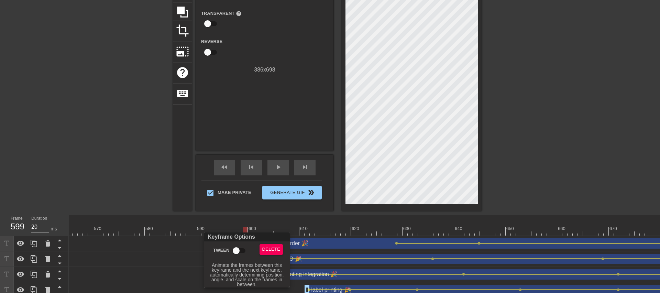
click at [240, 249] on input "Tween" at bounding box center [236, 250] width 39 height 13
click at [325, 232] on div at bounding box center [330, 146] width 660 height 293
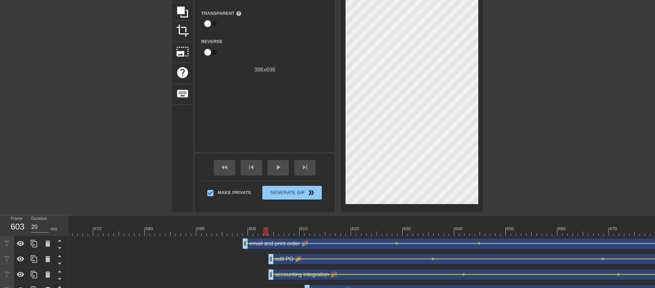
drag, startPoint x: 246, startPoint y: 233, endPoint x: 269, endPoint y: 238, distance: 23.4
click at [247, 243] on span "lens" at bounding box center [247, 243] width 3 height 3
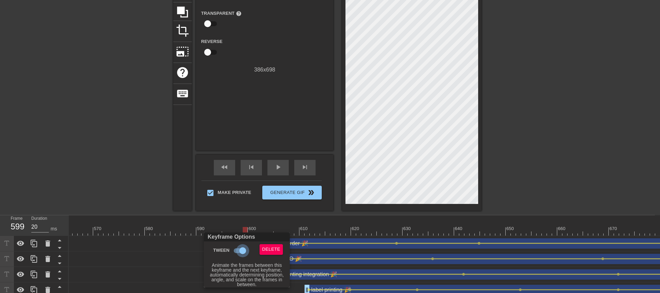
click at [242, 249] on input "Tween" at bounding box center [242, 250] width 39 height 13
click at [244, 231] on div at bounding box center [330, 146] width 660 height 293
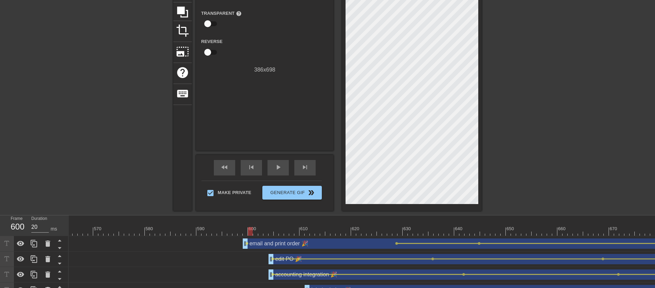
drag, startPoint x: 246, startPoint y: 230, endPoint x: 611, endPoint y: 234, distance: 364.7
click at [325, 234] on div at bounding box center [611, 231] width 5 height 9
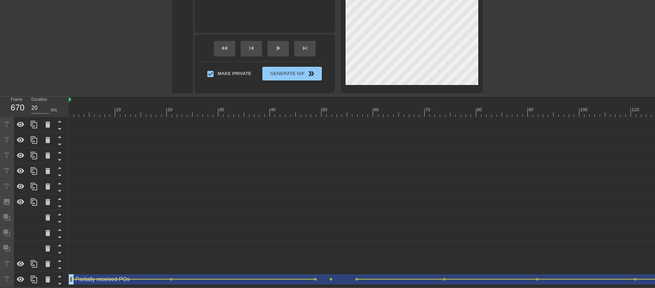
scroll to position [0, 0]
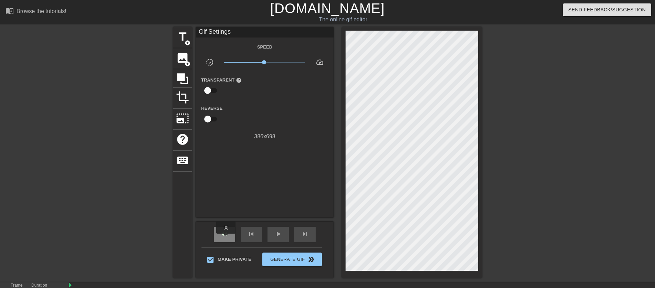
click at [227, 238] on span "fast_rewind" at bounding box center [225, 234] width 8 height 8
click at [276, 234] on span "play_arrow" at bounding box center [278, 234] width 8 height 8
click at [265, 63] on span "x1.02" at bounding box center [265, 62] width 4 height 4
click at [267, 64] on span "x1.15" at bounding box center [265, 62] width 82 height 8
click at [268, 63] on span "x1.19" at bounding box center [268, 62] width 4 height 4
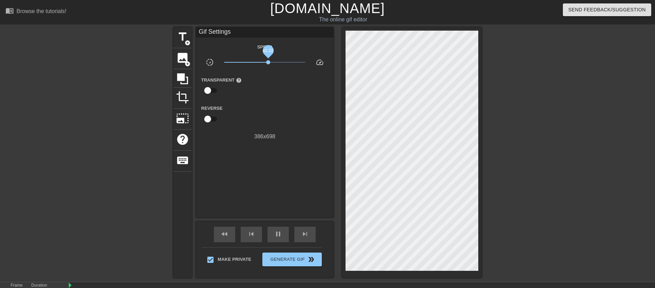
click at [268, 63] on span "x1.22" at bounding box center [268, 62] width 4 height 4
click at [285, 239] on div "pause" at bounding box center [278, 234] width 21 height 15
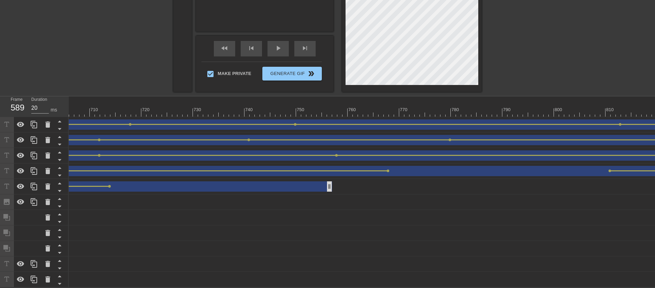
scroll to position [111, 0]
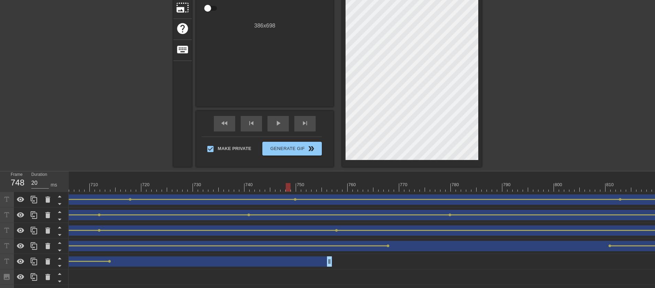
drag, startPoint x: 226, startPoint y: 187, endPoint x: 289, endPoint y: 192, distance: 63.5
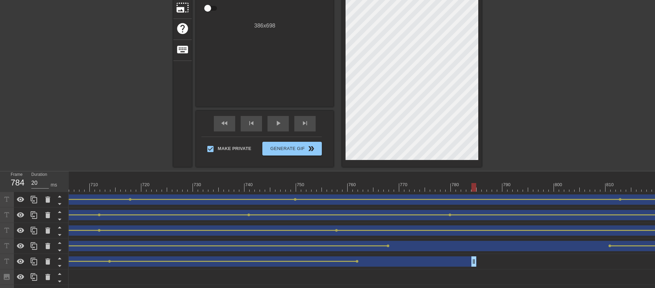
drag, startPoint x: 331, startPoint y: 261, endPoint x: 474, endPoint y: 272, distance: 143.8
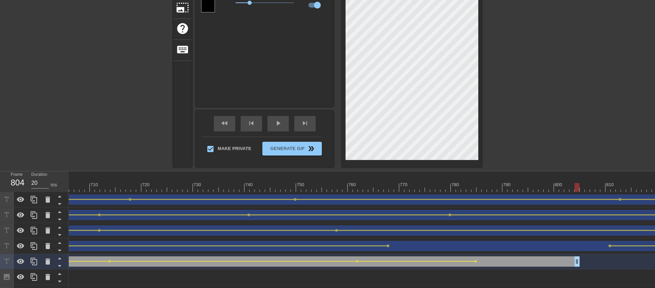
drag, startPoint x: 473, startPoint y: 266, endPoint x: 579, endPoint y: 265, distance: 105.6
drag, startPoint x: 579, startPoint y: 264, endPoint x: 506, endPoint y: 263, distance: 72.2
drag, startPoint x: 261, startPoint y: 187, endPoint x: 103, endPoint y: 181, distance: 158.0
click at [271, 124] on div "play_arrow" at bounding box center [278, 123] width 21 height 15
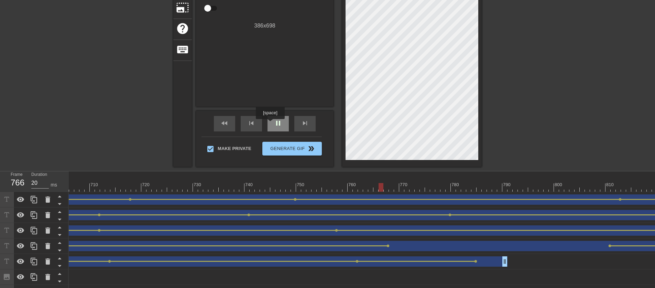
click at [271, 124] on div "pause" at bounding box center [278, 123] width 21 height 15
click at [281, 122] on span "play_arrow" at bounding box center [278, 123] width 8 height 8
click at [281, 122] on span "pause" at bounding box center [278, 123] width 8 height 8
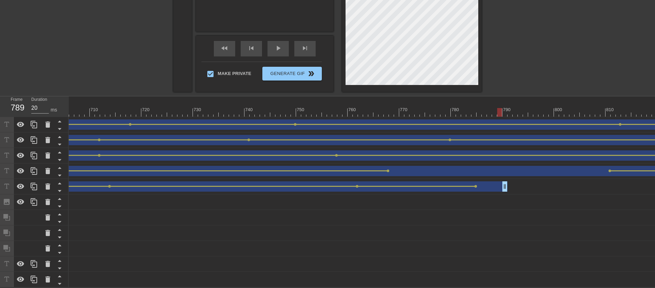
scroll to position [105, 0]
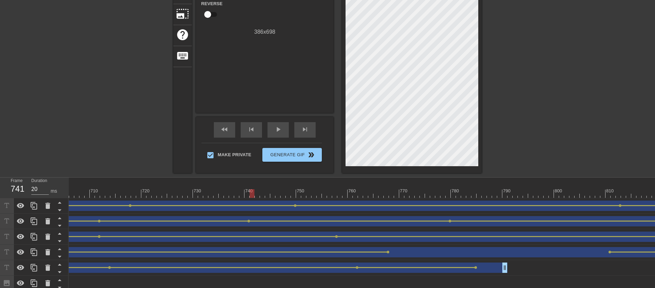
drag, startPoint x: 329, startPoint y: 197, endPoint x: 251, endPoint y: 194, distance: 78.5
click at [253, 201] on div "email and print order 🎉 drag_handle drag_handle" at bounding box center [283, 206] width 1533 height 10
click at [281, 205] on div at bounding box center [212, 205] width 163 height 1
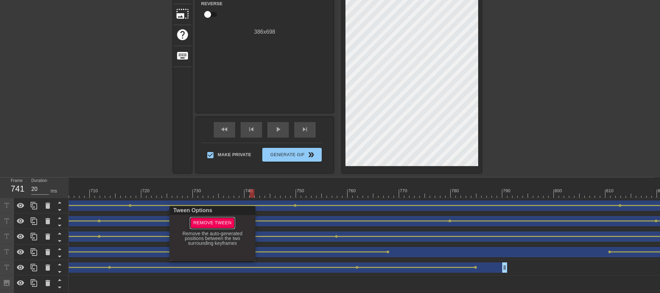
click at [208, 222] on span "Remove Tween" at bounding box center [212, 223] width 38 height 8
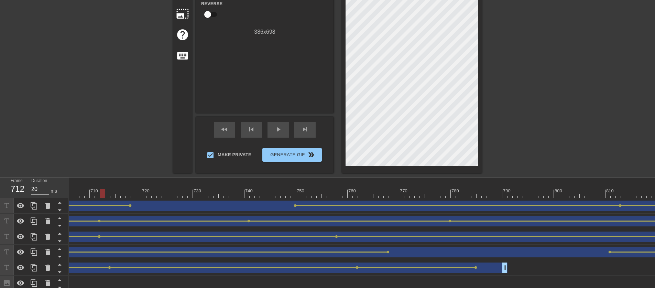
drag, startPoint x: 214, startPoint y: 193, endPoint x: 102, endPoint y: 187, distance: 112.3
click at [279, 128] on span "play_arrow" at bounding box center [278, 129] width 8 height 8
click at [279, 128] on span "pause" at bounding box center [278, 129] width 8 height 8
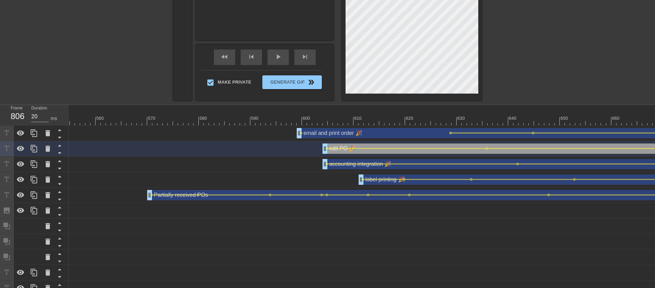
scroll to position [190, 0]
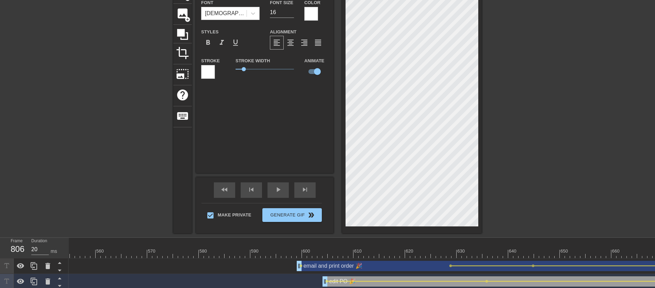
scroll to position [119, 0]
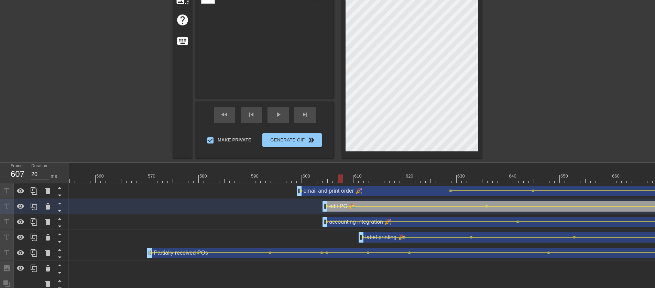
drag, startPoint x: 218, startPoint y: 179, endPoint x: 352, endPoint y: 186, distance: 133.7
click at [325, 186] on div "10 20 30 40 50 60 70 80 90 100 110 120 130 140 150 160" at bounding box center [362, 258] width 587 height 191
drag, startPoint x: 323, startPoint y: 209, endPoint x: 396, endPoint y: 202, distance: 72.9
drag, startPoint x: 324, startPoint y: 176, endPoint x: 577, endPoint y: 186, distance: 253.4
click at [325, 186] on div "10 20 30 40 50 60 70 80 90 100 110 120 130 140 150 160" at bounding box center [362, 258] width 587 height 191
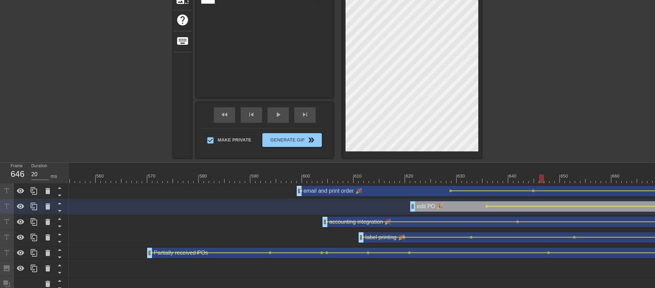
scroll to position [59, 0]
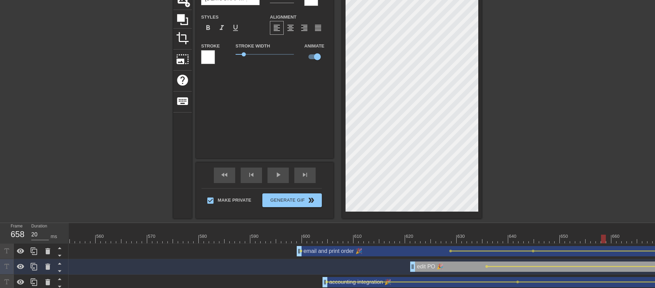
drag, startPoint x: 542, startPoint y: 241, endPoint x: 622, endPoint y: 238, distance: 80.2
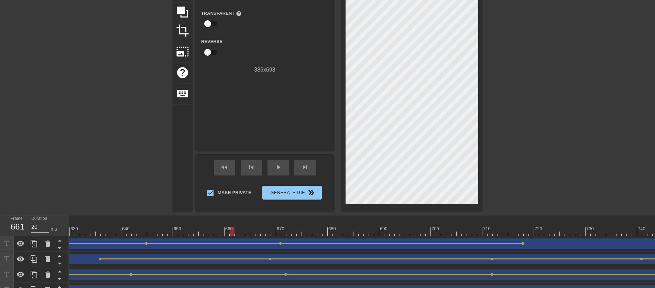
scroll to position [55, 0]
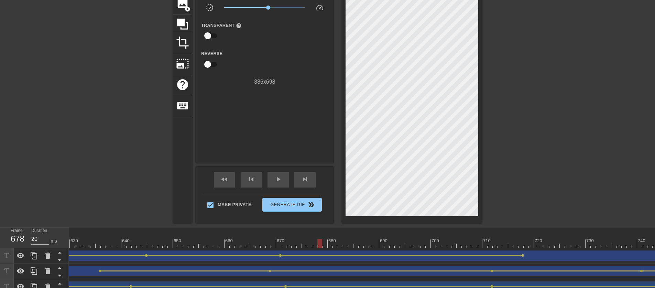
drag, startPoint x: 233, startPoint y: 245, endPoint x: 322, endPoint y: 244, distance: 89.8
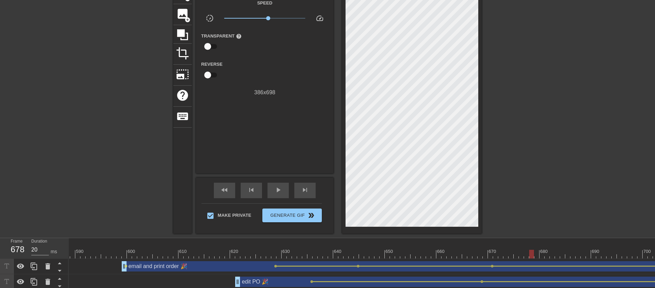
scroll to position [49, 0]
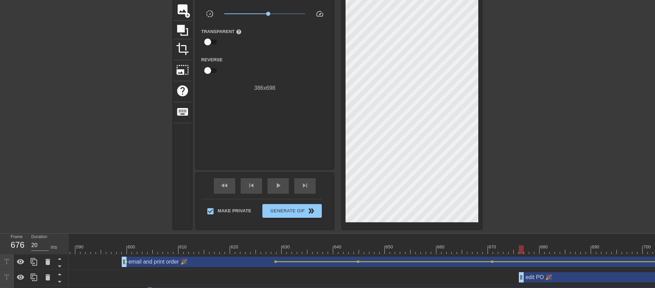
drag, startPoint x: 240, startPoint y: 276, endPoint x: 522, endPoint y: 271, distance: 282.1
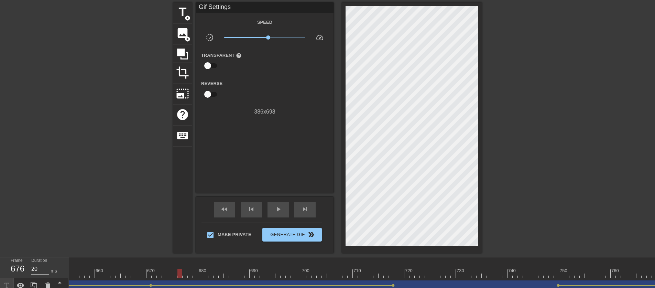
scroll to position [146, 0]
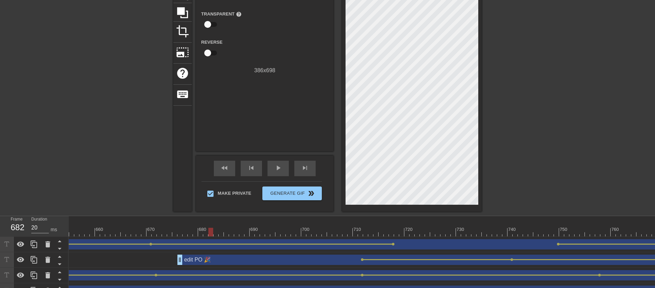
drag, startPoint x: 164, startPoint y: 232, endPoint x: 222, endPoint y: 234, distance: 58.2
drag, startPoint x: 234, startPoint y: 234, endPoint x: 536, endPoint y: 248, distance: 302.3
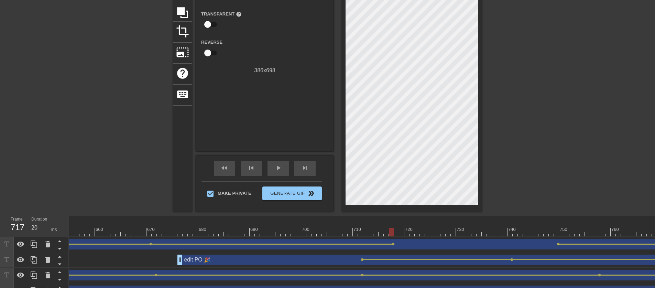
click at [325, 233] on div at bounding box center [391, 232] width 5 height 9
drag, startPoint x: 393, startPoint y: 233, endPoint x: 169, endPoint y: 229, distance: 223.3
click at [169, 229] on div at bounding box center [169, 232] width 5 height 9
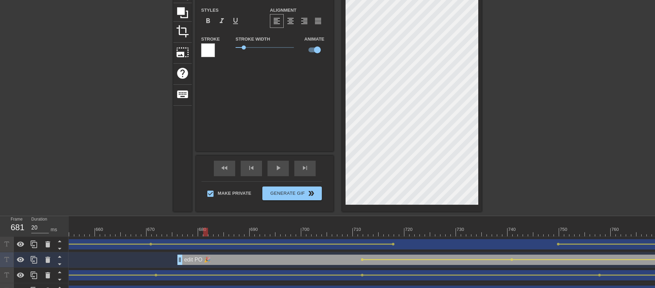
drag, startPoint x: 167, startPoint y: 230, endPoint x: 203, endPoint y: 228, distance: 36.2
click at [203, 228] on div at bounding box center [205, 232] width 5 height 9
drag, startPoint x: 204, startPoint y: 234, endPoint x: 490, endPoint y: 187, distance: 290.1
click at [325, 235] on div at bounding box center [510, 232] width 5 height 9
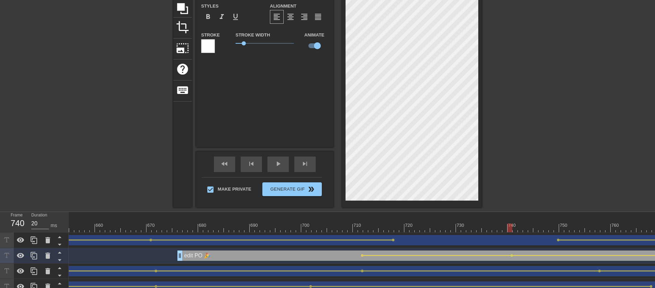
drag, startPoint x: 450, startPoint y: 230, endPoint x: 399, endPoint y: 231, distance: 50.6
drag, startPoint x: 398, startPoint y: 228, endPoint x: 158, endPoint y: 228, distance: 239.8
click at [162, 228] on div at bounding box center [164, 228] width 5 height 9
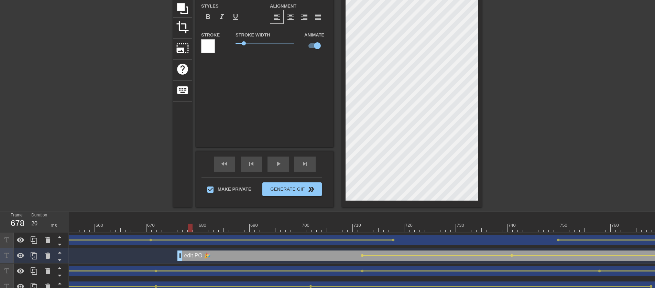
drag, startPoint x: 160, startPoint y: 228, endPoint x: 191, endPoint y: 227, distance: 31.3
click at [191, 227] on div at bounding box center [190, 228] width 5 height 9
drag, startPoint x: 192, startPoint y: 228, endPoint x: 192, endPoint y: 234, distance: 6.2
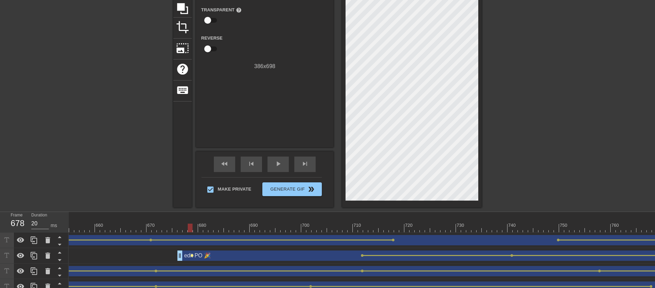
click at [192, 251] on span "lens" at bounding box center [192, 255] width 3 height 3
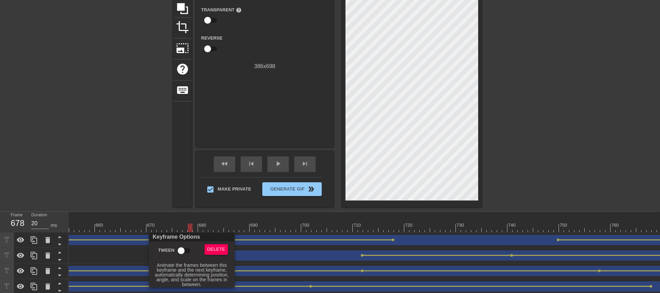
click at [186, 248] on input "Tween" at bounding box center [181, 250] width 39 height 13
click at [181, 209] on div at bounding box center [330, 146] width 660 height 293
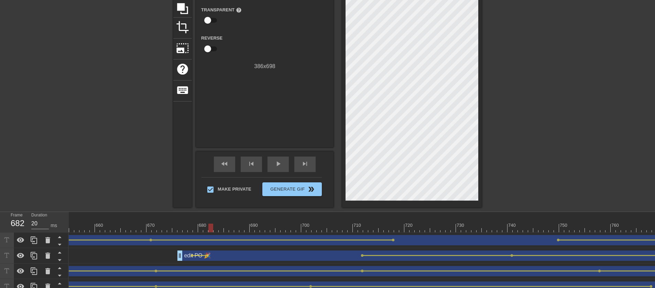
drag, startPoint x: 190, startPoint y: 230, endPoint x: 212, endPoint y: 237, distance: 22.9
drag, startPoint x: 211, startPoint y: 225, endPoint x: 196, endPoint y: 235, distance: 18.2
click at [325, 251] on div at bounding box center [437, 255] width 147 height 1
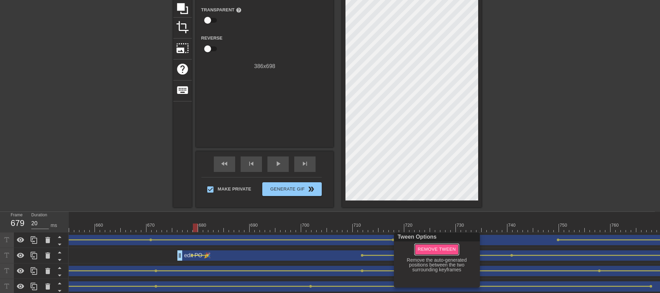
click at [325, 248] on span "Remove Tween" at bounding box center [437, 250] width 38 height 8
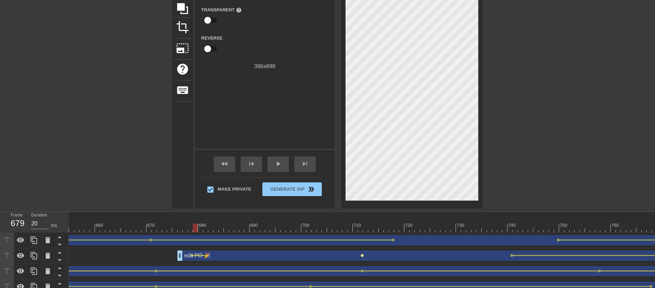
click at [325, 251] on span "lens" at bounding box center [362, 255] width 3 height 3
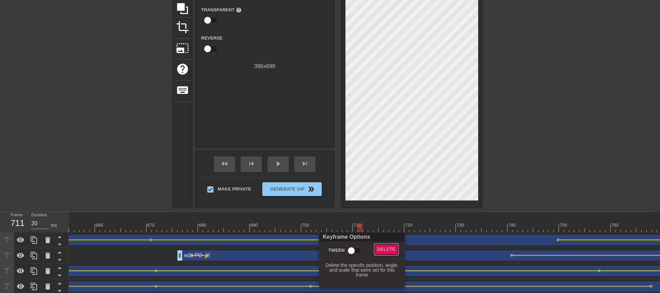
click at [325, 249] on span "Delete" at bounding box center [387, 250] width 18 height 8
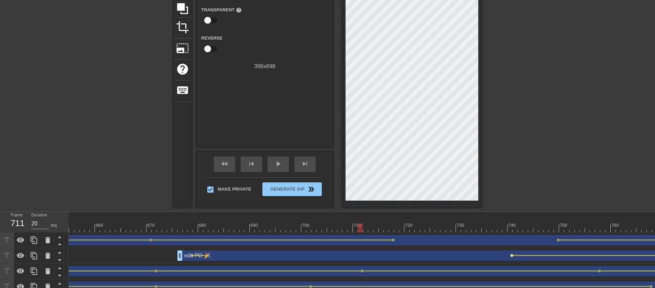
click at [325, 251] on span "lens" at bounding box center [512, 255] width 3 height 3
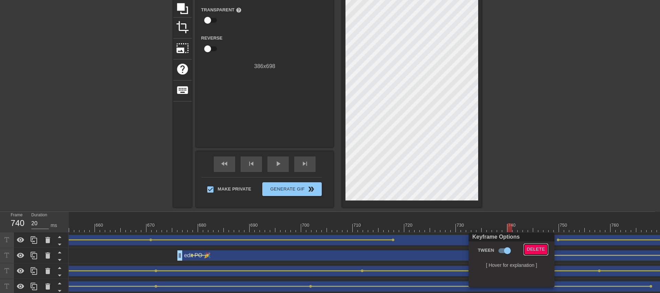
click at [325, 250] on span "Delete" at bounding box center [536, 250] width 18 height 8
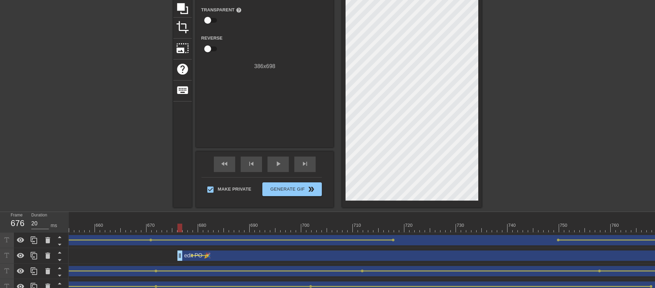
drag, startPoint x: 266, startPoint y: 230, endPoint x: 182, endPoint y: 232, distance: 84.0
click at [206, 251] on span "lens" at bounding box center [207, 255] width 3 height 3
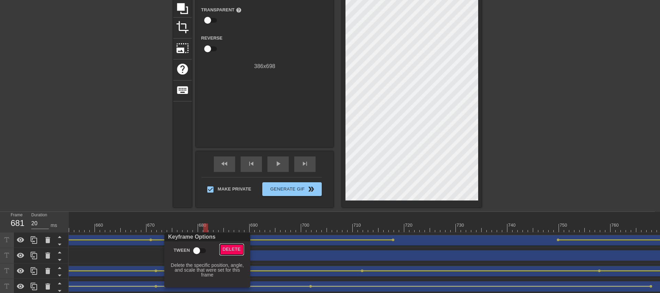
click at [236, 248] on span "Delete" at bounding box center [232, 250] width 18 height 8
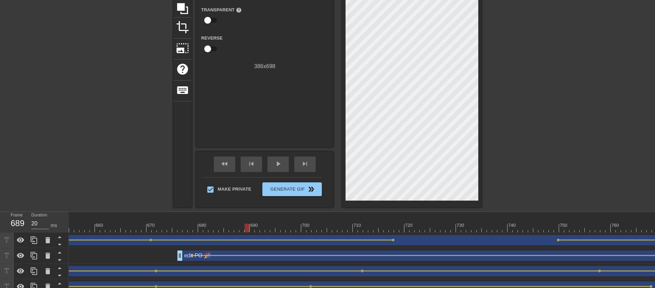
drag, startPoint x: 202, startPoint y: 230, endPoint x: 249, endPoint y: 231, distance: 47.5
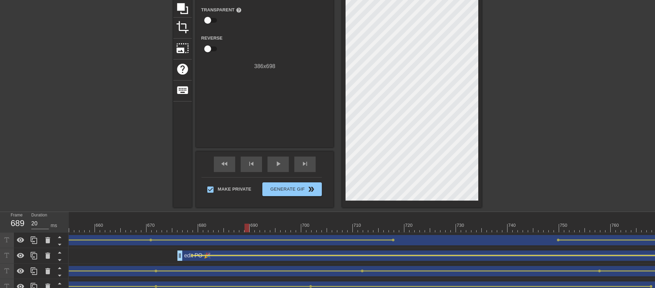
click at [325, 251] on div at bounding box center [452, 255] width 519 height 1
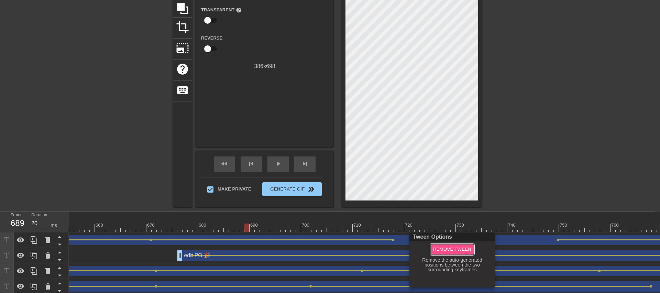
click at [325, 251] on span "Remove Tween" at bounding box center [452, 250] width 38 height 8
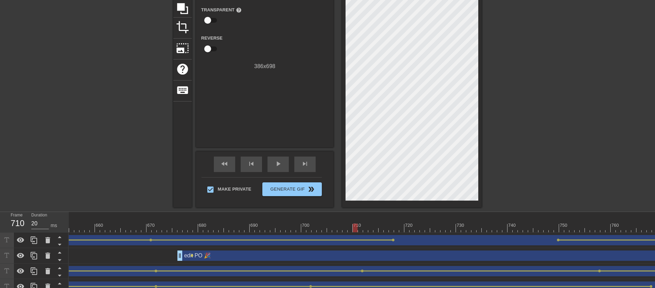
drag, startPoint x: 203, startPoint y: 229, endPoint x: 350, endPoint y: 238, distance: 147.2
drag, startPoint x: 355, startPoint y: 232, endPoint x: 167, endPoint y: 227, distance: 187.9
click at [157, 227] on div at bounding box center [159, 228] width 5 height 9
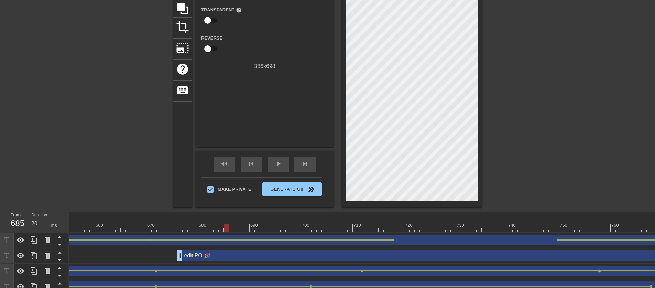
drag, startPoint x: 169, startPoint y: 227, endPoint x: 236, endPoint y: 205, distance: 69.9
click at [226, 224] on div at bounding box center [226, 228] width 5 height 9
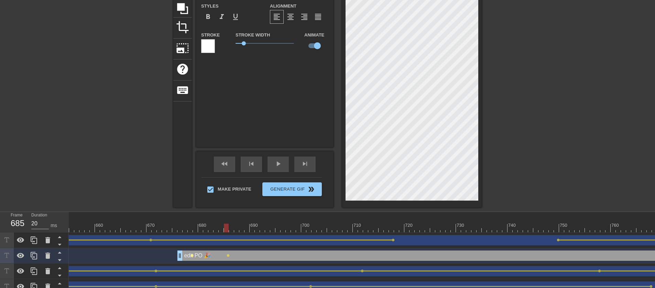
click at [192, 251] on span "lens" at bounding box center [192, 255] width 3 height 3
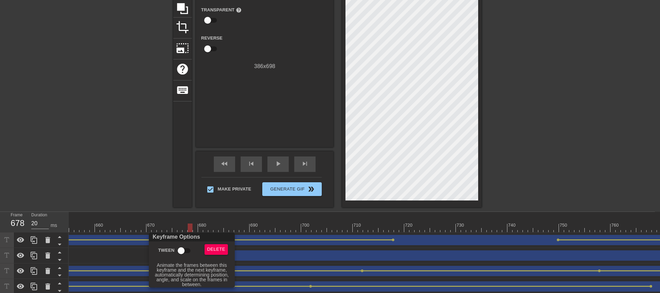
click at [186, 251] on input "Tween" at bounding box center [181, 250] width 39 height 13
click at [196, 221] on div at bounding box center [330, 146] width 660 height 293
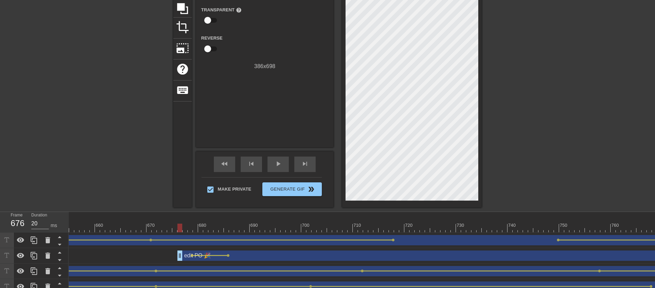
drag, startPoint x: 189, startPoint y: 228, endPoint x: 182, endPoint y: 248, distance: 21.7
click at [196, 251] on div at bounding box center [210, 255] width 34 height 1
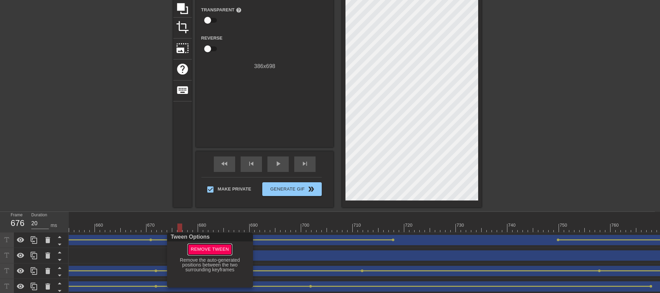
click at [204, 250] on span "Remove Tween" at bounding box center [210, 250] width 38 height 8
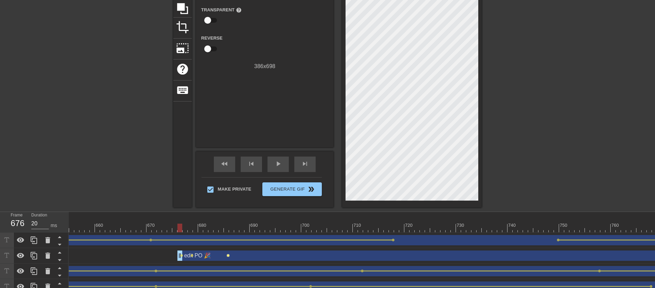
click at [229, 251] on span "lens" at bounding box center [228, 255] width 3 height 3
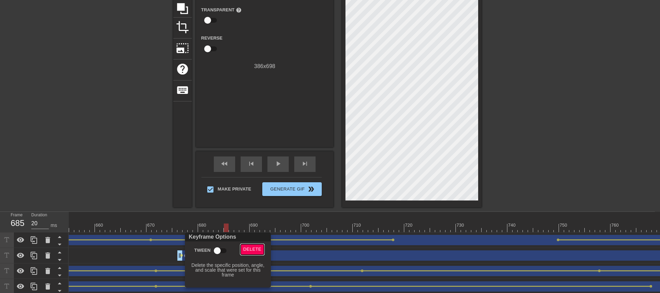
click at [242, 251] on button "Delete" at bounding box center [253, 249] width 24 height 11
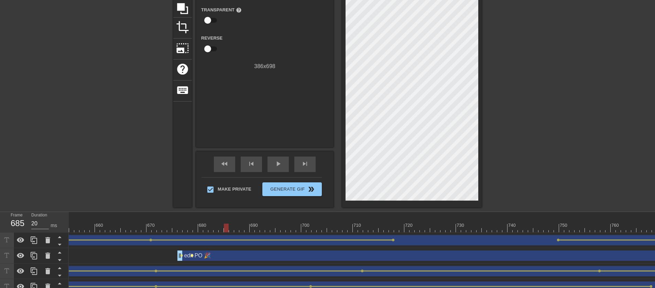
click at [193, 251] on span "lens" at bounding box center [192, 255] width 3 height 3
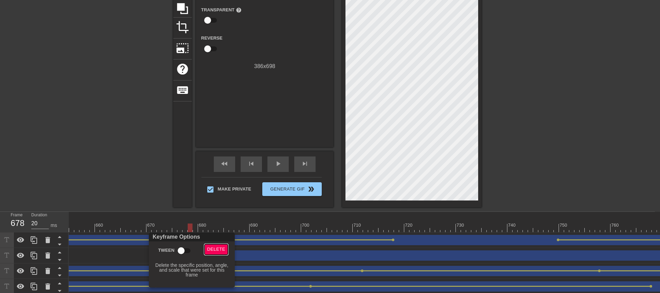
click at [221, 247] on span "Delete" at bounding box center [216, 250] width 18 height 8
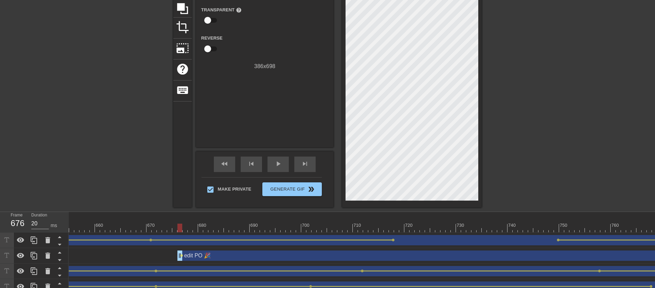
drag, startPoint x: 181, startPoint y: 226, endPoint x: 162, endPoint y: 232, distance: 19.6
click at [162, 232] on div at bounding box center [164, 228] width 5 height 9
click at [181, 251] on span "lens" at bounding box center [181, 255] width 3 height 3
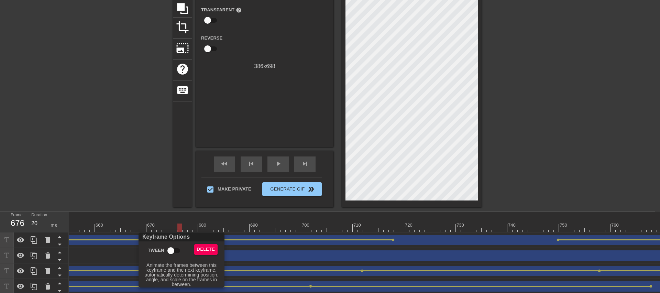
click at [173, 251] on input "Tween" at bounding box center [170, 250] width 39 height 13
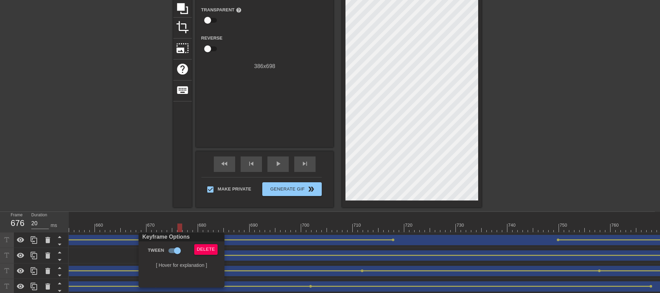
click at [155, 214] on div at bounding box center [330, 146] width 660 height 293
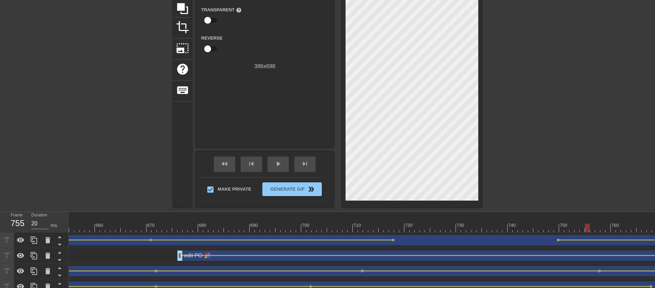
drag, startPoint x: 181, startPoint y: 229, endPoint x: 587, endPoint y: 238, distance: 406.7
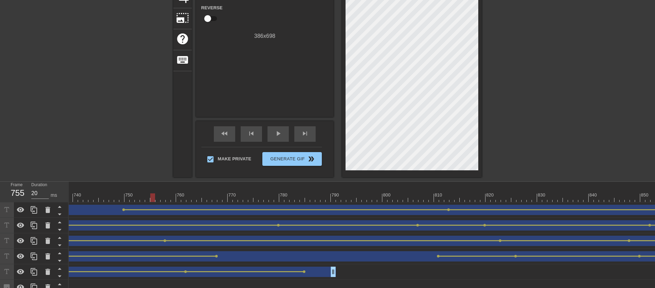
scroll to position [96, 0]
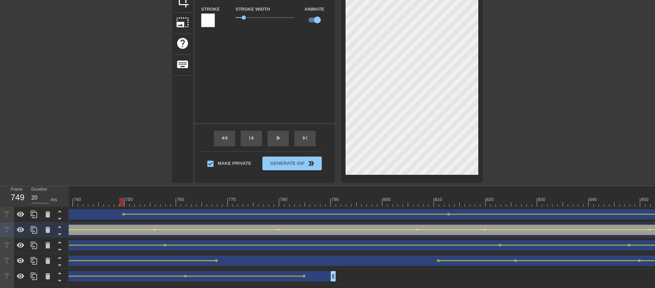
drag, startPoint x: 153, startPoint y: 199, endPoint x: 118, endPoint y: 211, distance: 36.9
click at [106, 208] on div "10 20 30 40 50 60 70 80 90 100 110 120 130 140 150 160" at bounding box center [362, 281] width 587 height 191
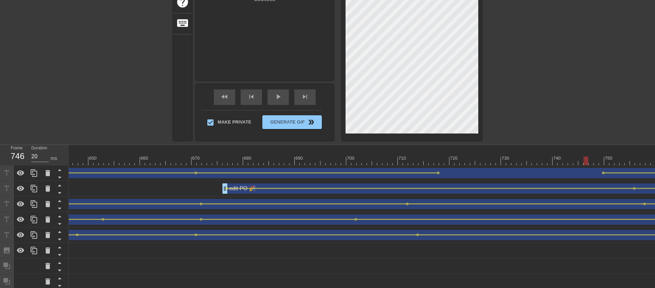
scroll to position [87, 0]
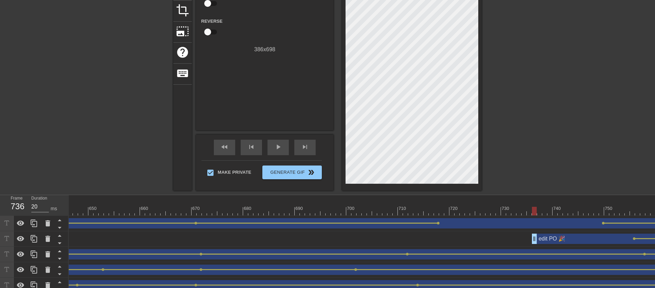
drag, startPoint x: 223, startPoint y: 241, endPoint x: 531, endPoint y: 256, distance: 307.9
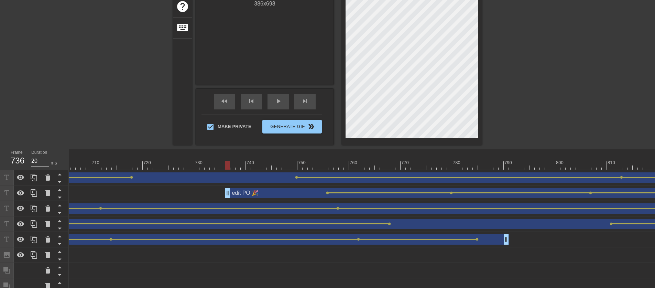
scroll to position [69, 0]
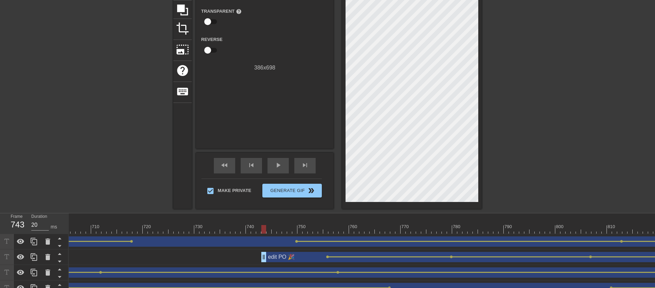
drag, startPoint x: 228, startPoint y: 254, endPoint x: 262, endPoint y: 262, distance: 35.0
drag, startPoint x: 258, startPoint y: 226, endPoint x: 301, endPoint y: 236, distance: 44.0
drag, startPoint x: 301, startPoint y: 232, endPoint x: 265, endPoint y: 233, distance: 36.1
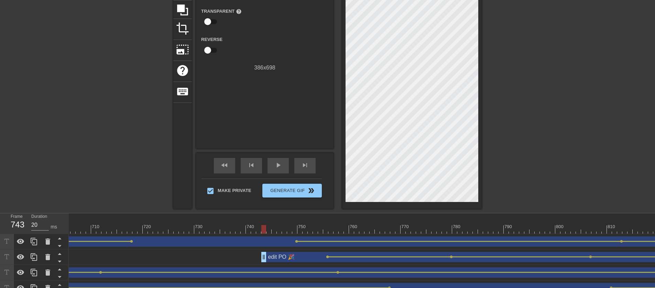
click at [265, 233] on div at bounding box center [263, 229] width 5 height 9
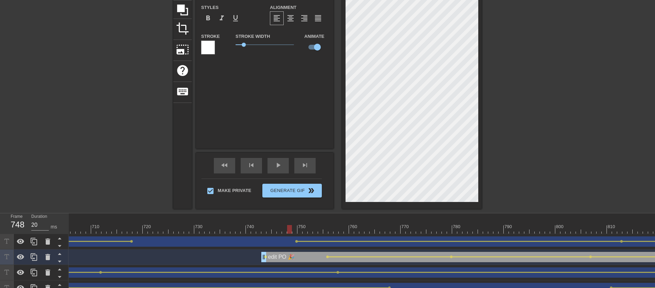
drag, startPoint x: 266, startPoint y: 227, endPoint x: 286, endPoint y: 230, distance: 20.4
click at [287, 229] on div at bounding box center [289, 229] width 5 height 9
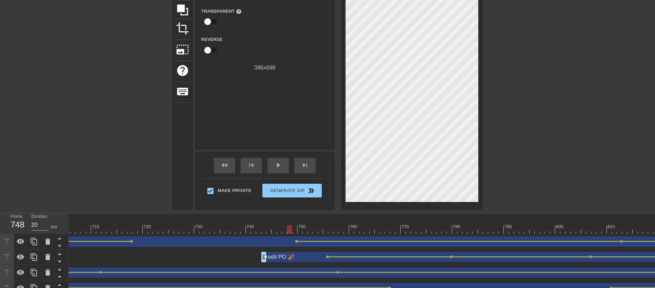
click at [266, 251] on span "lens" at bounding box center [265, 256] width 3 height 3
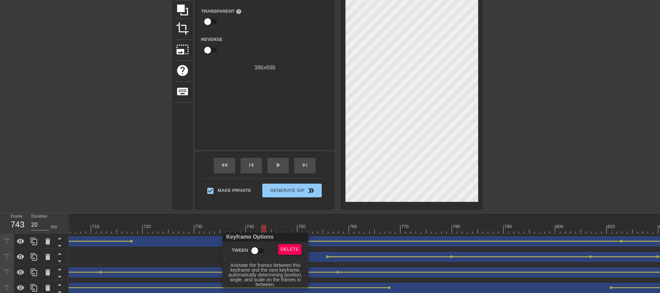
click at [259, 249] on input "Tween" at bounding box center [254, 250] width 39 height 13
click at [285, 216] on div at bounding box center [330, 146] width 660 height 293
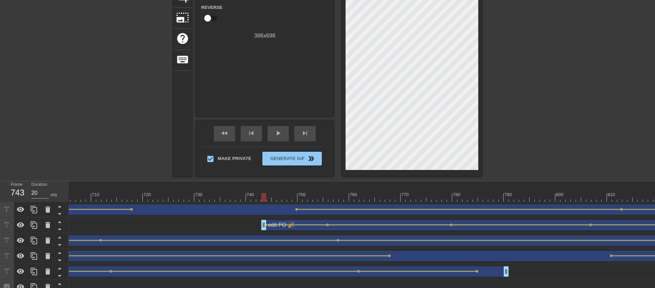
scroll to position [136, 0]
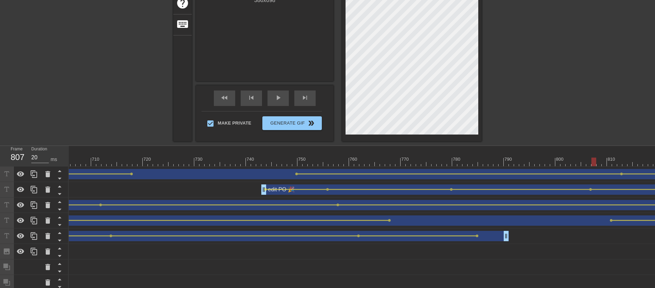
drag, startPoint x: 180, startPoint y: 161, endPoint x: 592, endPoint y: 163, distance: 412.8
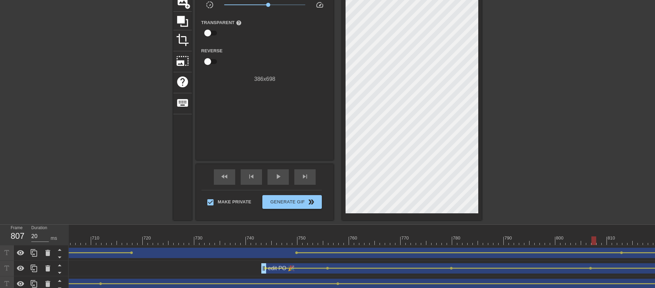
scroll to position [69, 0]
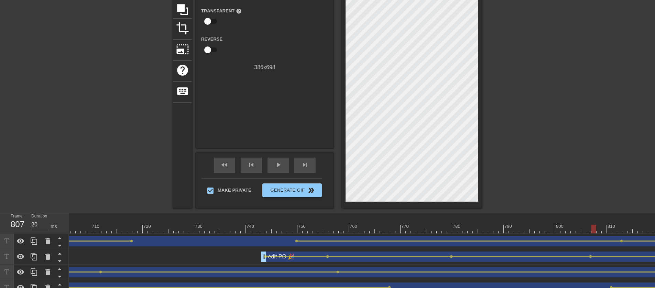
click at [325, 251] on div "edit PO 🎉 drag_handle drag_handle" at bounding box center [655, 256] width 789 height 10
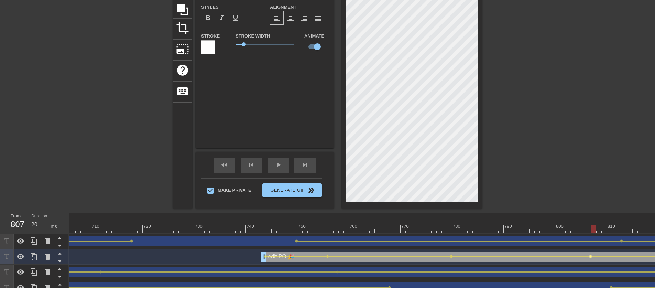
click at [325, 251] on span "lens" at bounding box center [590, 256] width 3 height 3
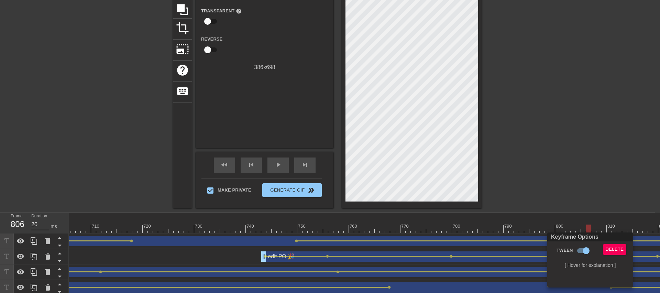
click at [325, 95] on div at bounding box center [330, 146] width 660 height 293
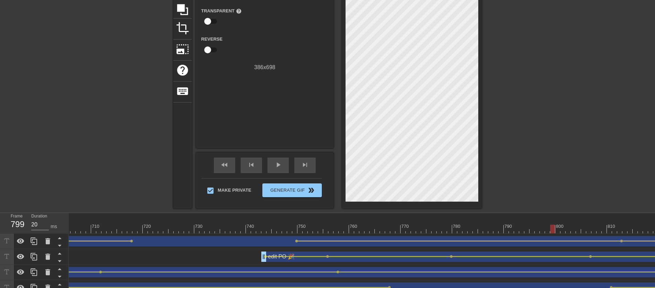
drag, startPoint x: 406, startPoint y: 228, endPoint x: 589, endPoint y: 244, distance: 183.7
click at [325, 251] on span "lens" at bounding box center [590, 256] width 3 height 3
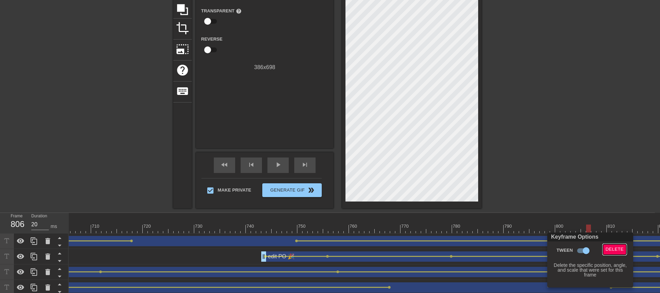
click at [325, 251] on span "Delete" at bounding box center [615, 250] width 18 height 8
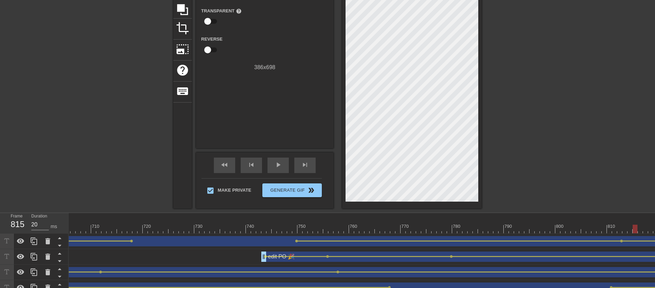
drag, startPoint x: 270, startPoint y: 228, endPoint x: 636, endPoint y: 234, distance: 365.7
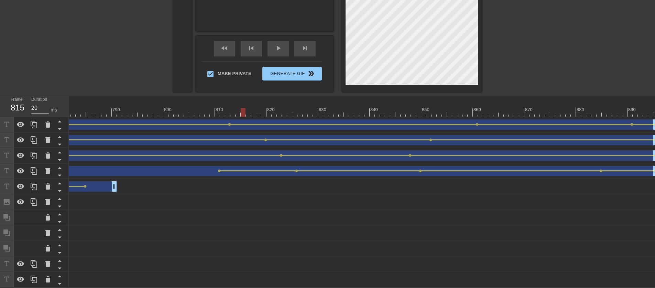
scroll to position [71, 0]
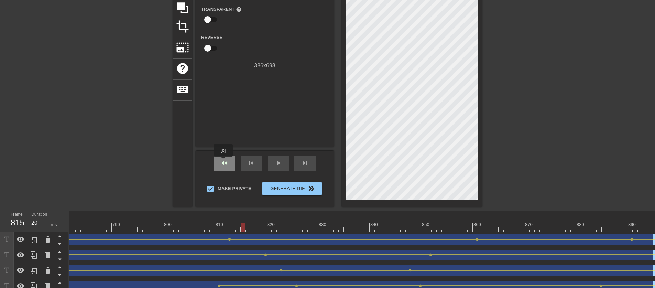
click at [224, 161] on span "fast_rewind" at bounding box center [225, 163] width 8 height 8
drag, startPoint x: 220, startPoint y: 230, endPoint x: 137, endPoint y: 227, distance: 82.6
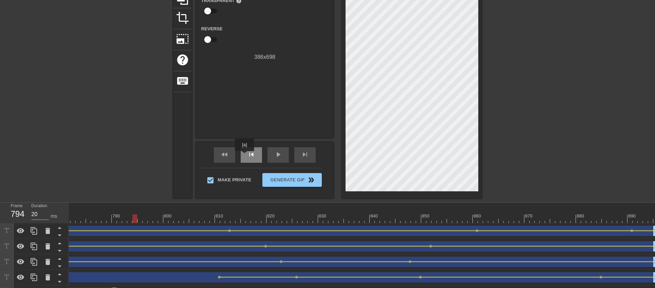
click at [245, 156] on div "skip_previous" at bounding box center [251, 154] width 21 height 15
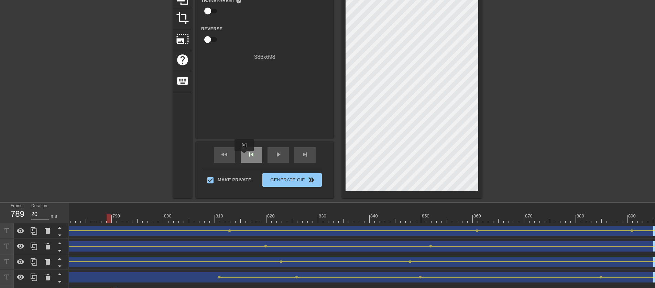
click at [245, 156] on div "skip_previous" at bounding box center [251, 154] width 21 height 15
click at [223, 158] on span "fast_rewind" at bounding box center [225, 154] width 8 height 8
click at [271, 150] on div "play_arrow" at bounding box center [278, 154] width 21 height 15
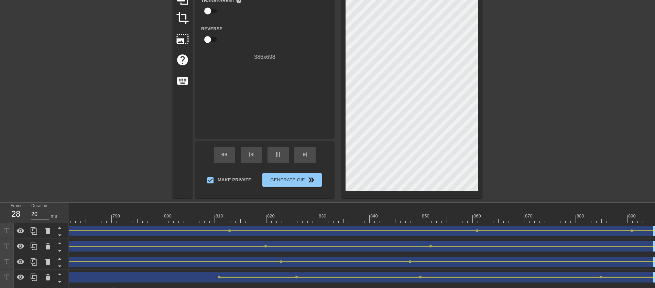
scroll to position [0, 0]
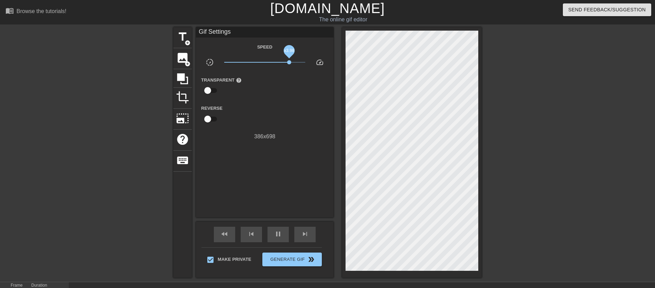
drag, startPoint x: 268, startPoint y: 63, endPoint x: 294, endPoint y: 62, distance: 25.8
click at [291, 62] on span "x3.98" at bounding box center [289, 62] width 4 height 4
drag, startPoint x: 294, startPoint y: 62, endPoint x: 264, endPoint y: 63, distance: 29.6
click at [264, 63] on span "x1.00" at bounding box center [265, 62] width 4 height 4
click at [285, 232] on div "pause" at bounding box center [278, 234] width 21 height 15
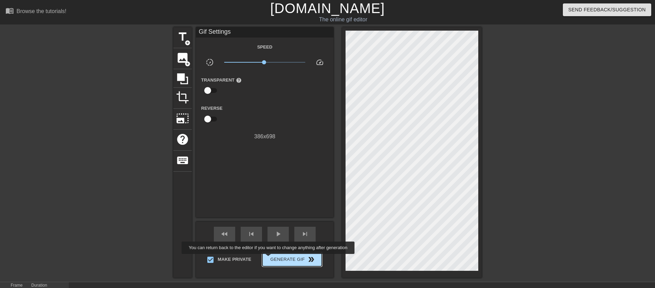
click at [273, 251] on span "Generate Gif double_arrow" at bounding box center [292, 259] width 54 height 8
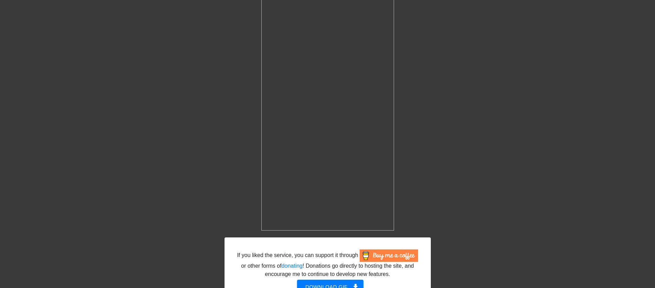
scroll to position [82, 0]
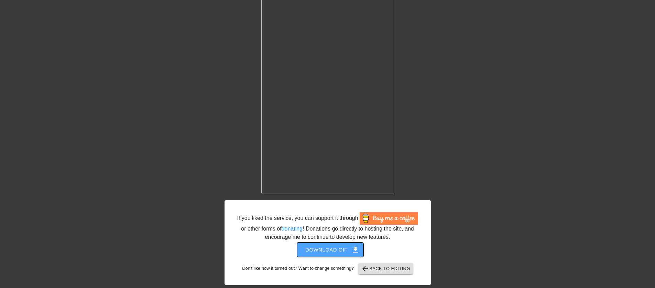
click at [325, 251] on span "Download gif get_app" at bounding box center [330, 249] width 50 height 9
click at [325, 189] on div "If you liked the service, you can support it through or other forms of donating…" at bounding box center [327, 119] width 655 height 332
click at [325, 211] on div "If you liked the service, you can support it through or other forms of donating…" at bounding box center [327, 119] width 655 height 332
